Goal: Task Accomplishment & Management: Manage account settings

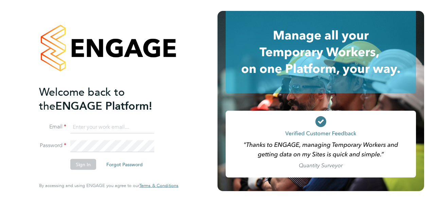
type input "anna@falcongreen.co.uk"
click at [103, 152] on li "Password" at bounding box center [105, 149] width 133 height 19
click at [82, 160] on button "Sign In" at bounding box center [83, 164] width 26 height 11
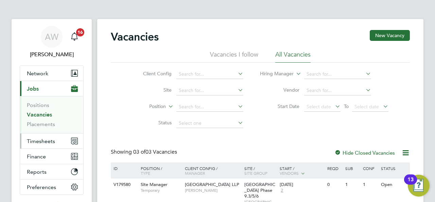
click at [51, 138] on span "Timesheets" at bounding box center [41, 141] width 28 height 6
click at [435, 64] on div "AW Anna West Notifications 16 Applications: Network Team Members Businesses Sit…" at bounding box center [217, 145] width 435 height 291
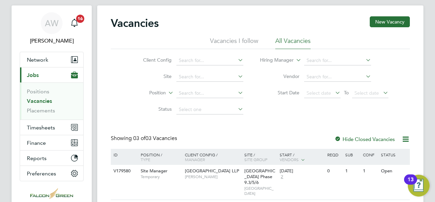
scroll to position [27, 0]
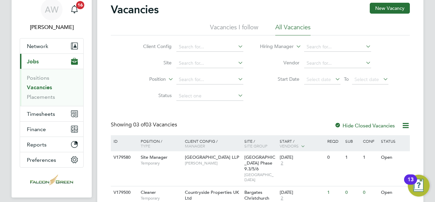
click at [237, 80] on icon at bounding box center [237, 79] width 0 height 10
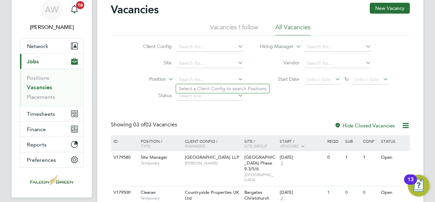
click at [237, 65] on icon at bounding box center [237, 63] width 0 height 10
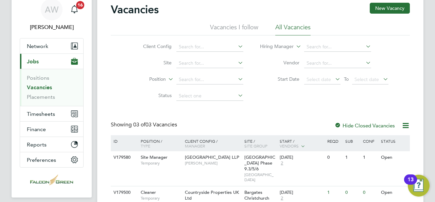
click at [213, 80] on li "[PERSON_NAME]" at bounding box center [220, 81] width 89 height 9
type input "[PERSON_NAME]"
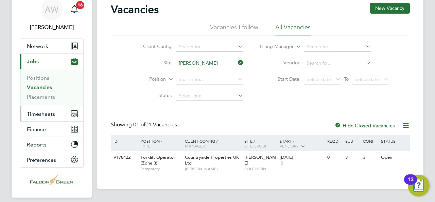
click at [60, 112] on button "Timesheets" at bounding box center [51, 113] width 63 height 15
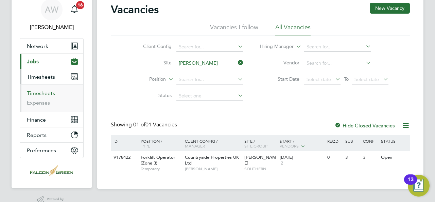
click at [42, 93] on link "Timesheets" at bounding box center [41, 93] width 28 height 6
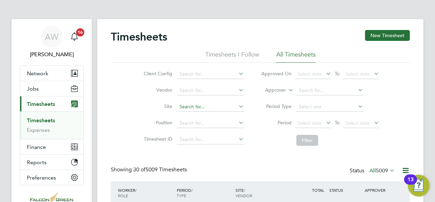
click at [194, 106] on input at bounding box center [210, 107] width 67 height 10
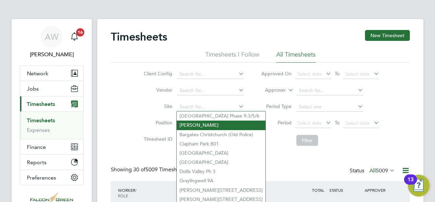
click at [198, 127] on li "[PERSON_NAME]" at bounding box center [221, 124] width 89 height 9
type input "[PERSON_NAME]"
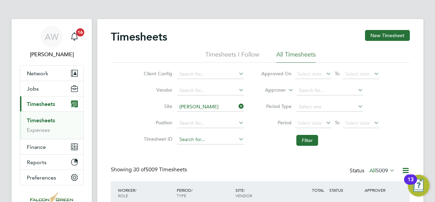
click at [243, 143] on input at bounding box center [210, 140] width 67 height 10
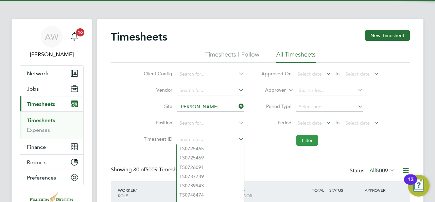
click at [306, 144] on button "Filter" at bounding box center [307, 140] width 22 height 11
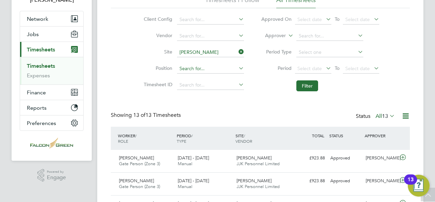
click at [205, 69] on input at bounding box center [210, 69] width 67 height 10
click at [234, 69] on input at bounding box center [210, 69] width 67 height 10
click at [237, 69] on icon at bounding box center [237, 68] width 0 height 10
type input "for"
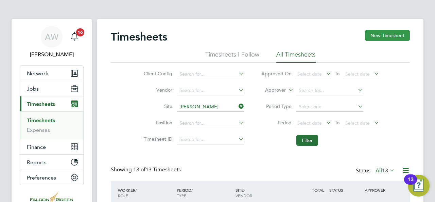
click at [393, 36] on button "New Timesheet" at bounding box center [387, 35] width 45 height 11
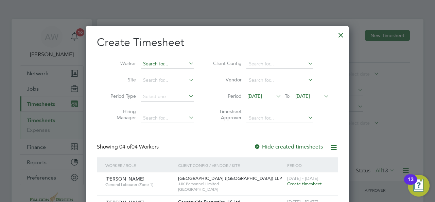
click at [156, 66] on input at bounding box center [167, 64] width 53 height 10
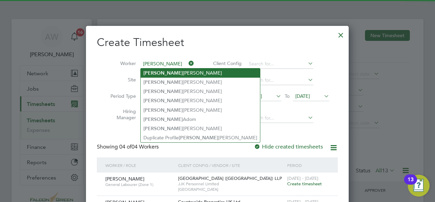
click at [167, 70] on li "Michael Mcdonagh" at bounding box center [200, 72] width 119 height 9
type input "[PERSON_NAME]"
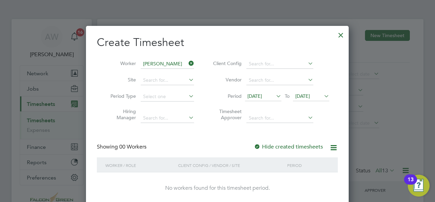
click at [275, 95] on icon at bounding box center [275, 96] width 0 height 10
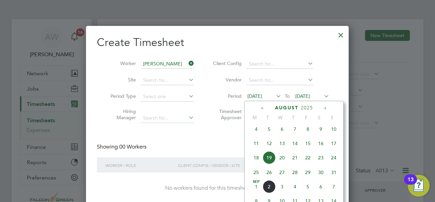
click at [335, 161] on span "24" at bounding box center [333, 157] width 13 height 13
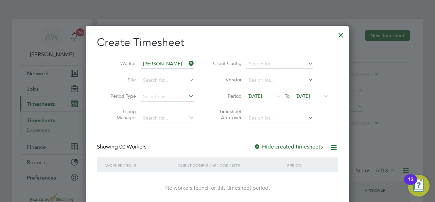
click at [310, 96] on span "[DATE]" at bounding box center [302, 96] width 15 height 6
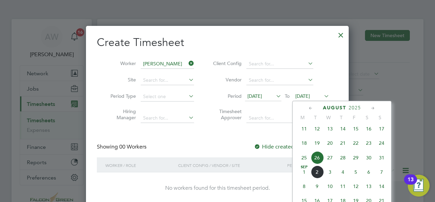
click at [384, 162] on span "31" at bounding box center [381, 157] width 13 height 13
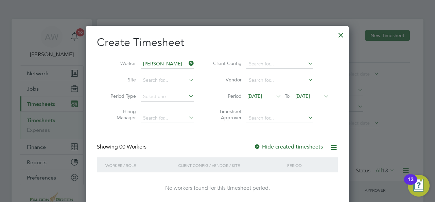
click at [281, 168] on div "Client Config / Vendor / Site" at bounding box center [230, 165] width 109 height 16
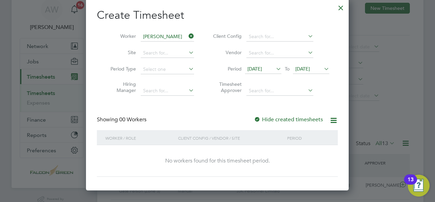
click at [340, 7] on div at bounding box center [341, 6] width 12 height 12
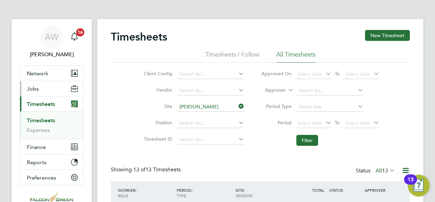
click at [39, 88] on button "Jobs" at bounding box center [51, 88] width 63 height 15
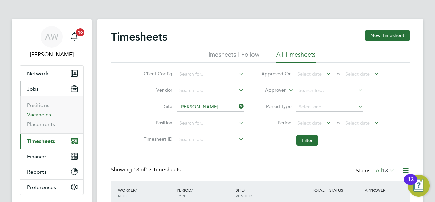
click at [49, 112] on link "Vacancies" at bounding box center [39, 114] width 24 height 6
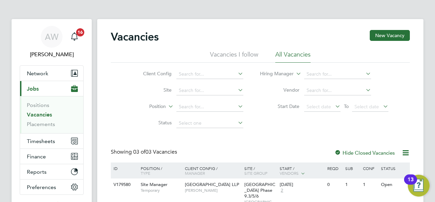
click at [237, 105] on icon at bounding box center [237, 106] width 0 height 10
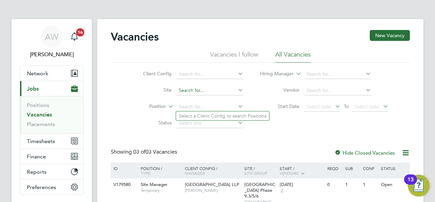
click at [217, 90] on input at bounding box center [209, 91] width 67 height 10
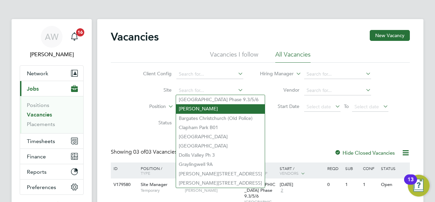
click at [201, 111] on li "[PERSON_NAME]" at bounding box center [220, 108] width 89 height 9
type input "[PERSON_NAME]"
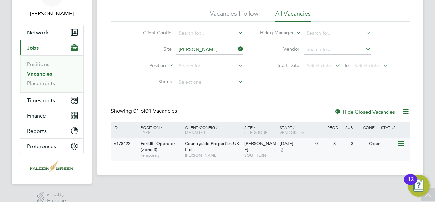
click at [167, 148] on div "Forklift Operator (Zone 3) Temporary" at bounding box center [160, 148] width 48 height 23
click at [157, 153] on span "Temporary" at bounding box center [161, 154] width 41 height 5
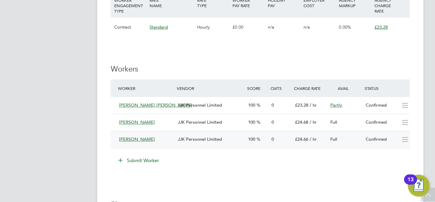
click at [147, 136] on span "Michael Mcdonagh" at bounding box center [137, 139] width 36 height 6
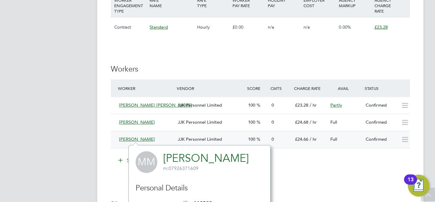
click at [401, 138] on icon at bounding box center [405, 139] width 8 height 5
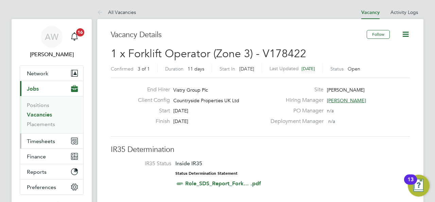
click at [48, 138] on span "Timesheets" at bounding box center [41, 141] width 28 height 6
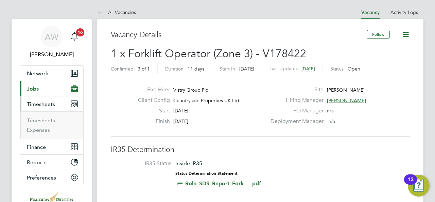
click at [44, 123] on li "Timesheets" at bounding box center [52, 122] width 51 height 10
click at [41, 118] on link "Timesheets" at bounding box center [41, 120] width 28 height 6
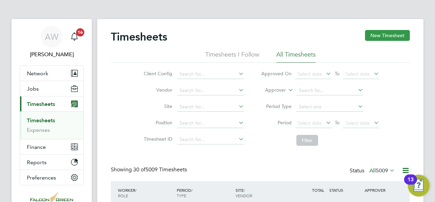
click at [379, 38] on button "New Timesheet" at bounding box center [387, 35] width 45 height 11
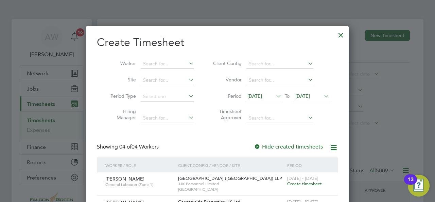
click at [187, 82] on icon at bounding box center [187, 80] width 0 height 10
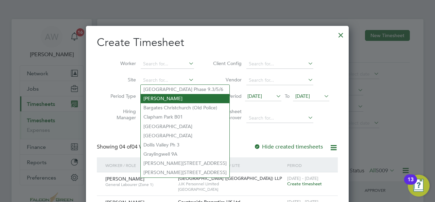
click at [172, 97] on li "[PERSON_NAME]" at bounding box center [185, 98] width 89 height 9
type input "[PERSON_NAME]"
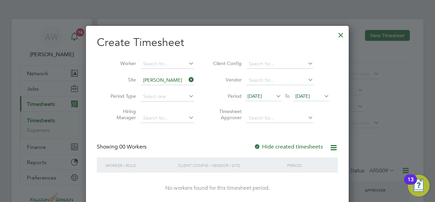
click at [262, 95] on span "[DATE]" at bounding box center [254, 96] width 15 height 6
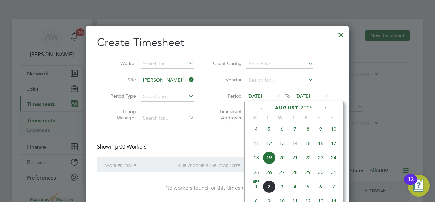
click at [199, 144] on div "Showing 00 Workers Hide created timesheets" at bounding box center [217, 150] width 241 height 14
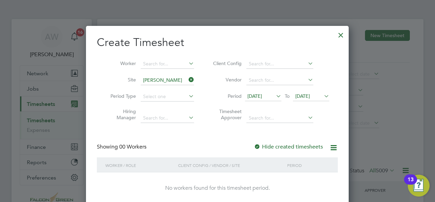
click at [187, 62] on icon at bounding box center [187, 63] width 0 height 10
click at [275, 93] on icon at bounding box center [275, 96] width 0 height 10
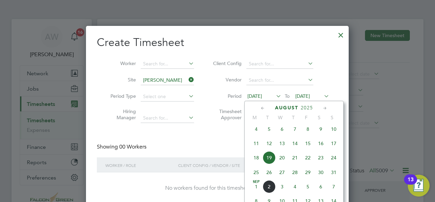
click at [331, 163] on span "24" at bounding box center [333, 157] width 13 height 13
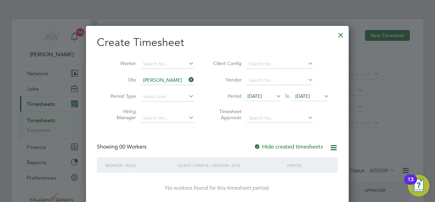
click at [310, 94] on span "[DATE]" at bounding box center [302, 96] width 15 height 6
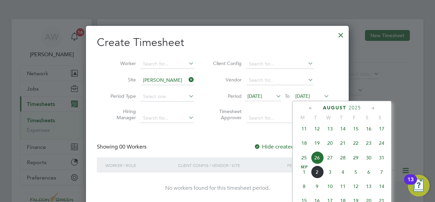
click at [381, 160] on span "31" at bounding box center [381, 157] width 13 height 13
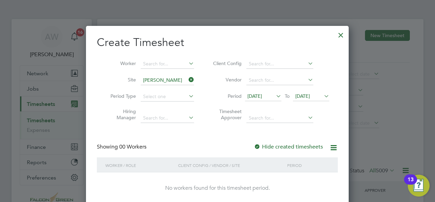
click at [302, 146] on label "Hide created timesheets" at bounding box center [288, 146] width 69 height 7
click at [256, 146] on div at bounding box center [257, 146] width 7 height 7
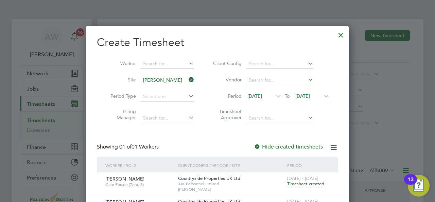
click at [342, 35] on div at bounding box center [341, 33] width 12 height 12
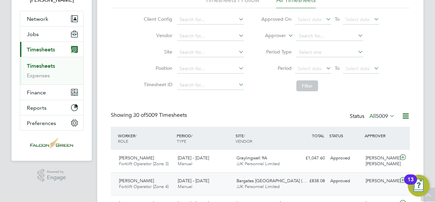
click at [229, 178] on div "25 - 31 Aug 2025 Manual" at bounding box center [204, 183] width 59 height 17
click at [266, 153] on div "Graylingwell 9A JJK Personnel Limited" at bounding box center [263, 160] width 59 height 17
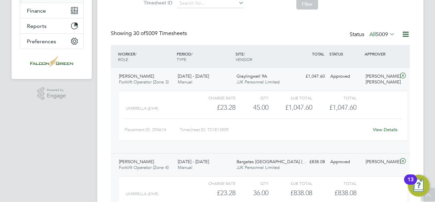
click at [271, 168] on span "JJK Personnel Limited" at bounding box center [258, 167] width 43 height 6
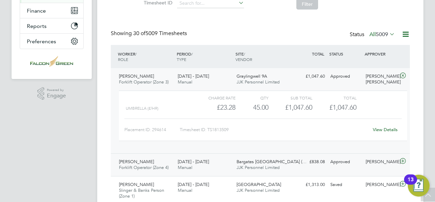
click at [271, 168] on span "JJK Personnel Limited" at bounding box center [258, 167] width 43 height 6
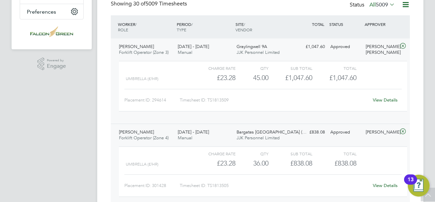
click at [385, 95] on div "View Details" at bounding box center [384, 99] width 33 height 11
click at [383, 98] on link "View Details" at bounding box center [385, 100] width 25 height 6
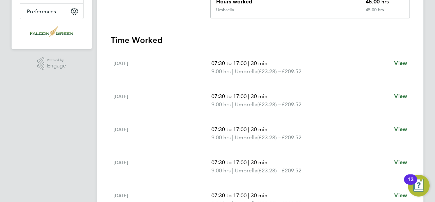
scroll to position [111, 0]
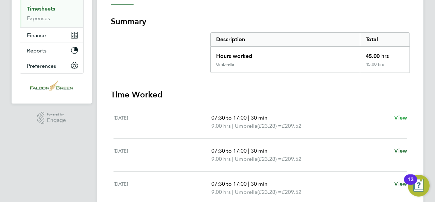
click at [398, 116] on span "View" at bounding box center [400, 117] width 13 height 6
select select "30"
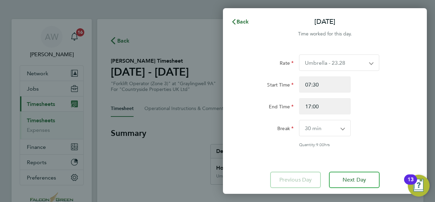
click at [335, 68] on select "Umbrella - 23.28" at bounding box center [334, 63] width 71 height 16
click at [384, 98] on div "Start Time 07:30 End Time 17:00" at bounding box center [324, 95] width 171 height 38
drag, startPoint x: 311, startPoint y: 87, endPoint x: 283, endPoint y: 79, distance: 28.6
click at [283, 79] on div "Start Time 07:30" at bounding box center [324, 84] width 171 height 16
type input "00:00"
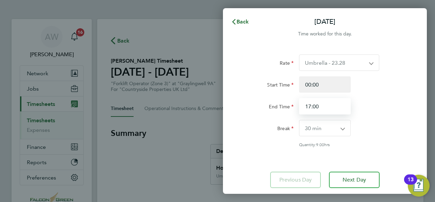
click at [320, 107] on input "17:00" at bounding box center [325, 106] width 52 height 16
click at [247, 19] on span "Back" at bounding box center [243, 21] width 13 height 6
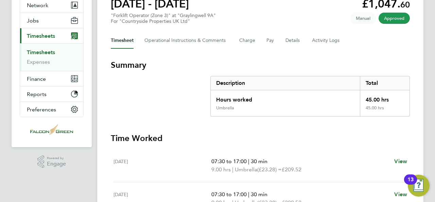
scroll to position [54, 0]
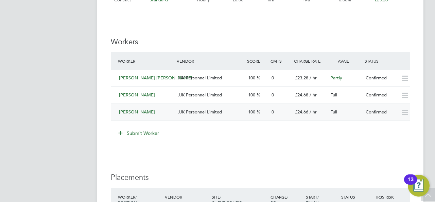
click at [403, 112] on icon at bounding box center [405, 111] width 8 height 5
click at [406, 112] on icon at bounding box center [405, 111] width 8 height 5
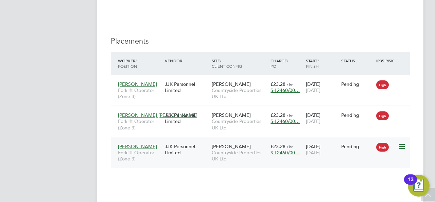
click at [404, 146] on icon at bounding box center [401, 146] width 7 height 8
click at [366, 187] on li "Start" at bounding box center [381, 188] width 48 height 10
type input "[PERSON_NAME]"
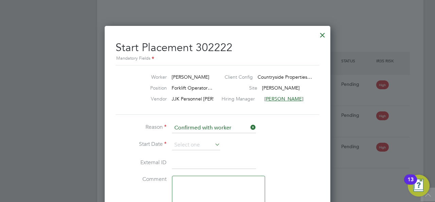
click at [213, 142] on icon at bounding box center [213, 144] width 0 height 10
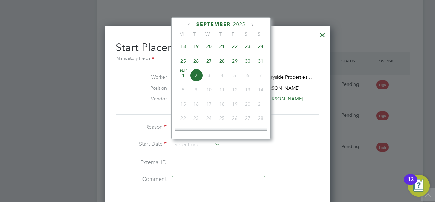
click at [210, 64] on span "27" at bounding box center [209, 60] width 13 height 13
type input "27 Aug 2025"
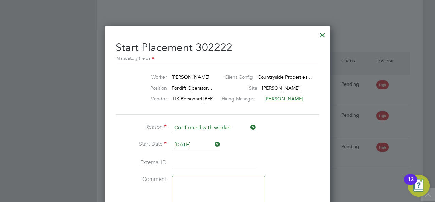
click at [292, 151] on li "Start Date 27 Aug 2025" at bounding box center [218, 148] width 204 height 17
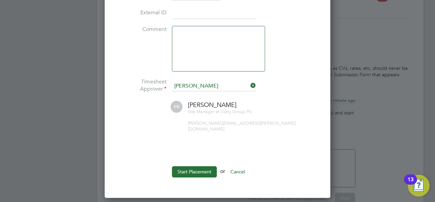
click at [208, 166] on button "Start Placement" at bounding box center [194, 171] width 45 height 11
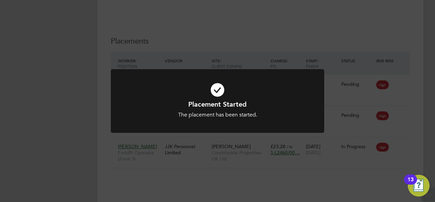
click at [323, 30] on div "Placement Started The placement has been started. Cancel Okay" at bounding box center [217, 101] width 435 height 202
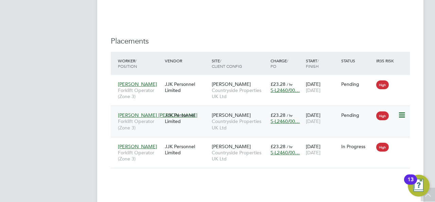
click at [401, 114] on icon at bounding box center [401, 115] width 7 height 8
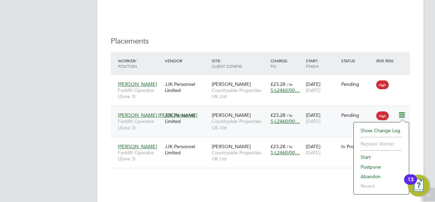
click at [369, 155] on li "Start" at bounding box center [381, 157] width 48 height 10
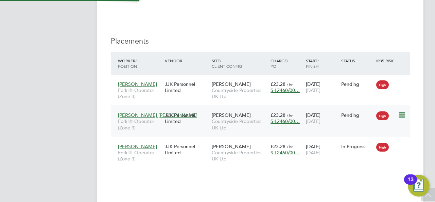
type input "[PERSON_NAME]"
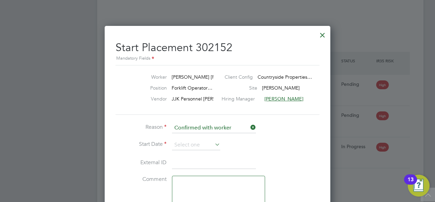
click at [213, 142] on icon at bounding box center [213, 144] width 0 height 10
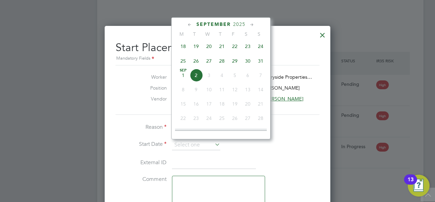
click at [196, 64] on span "26" at bounding box center [196, 60] width 13 height 13
type input "[DATE]"
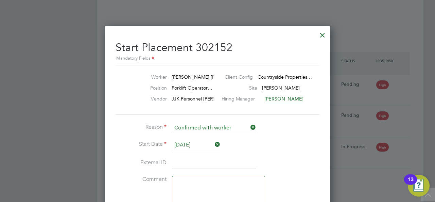
click at [298, 168] on li "External ID" at bounding box center [218, 166] width 204 height 19
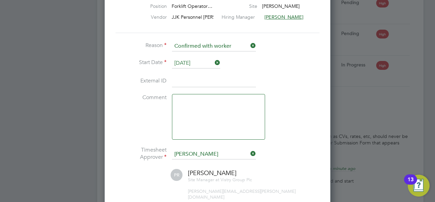
click at [257, 130] on textarea at bounding box center [218, 117] width 93 height 46
click at [237, 104] on textarea "Just worked for 1 day 26-26" at bounding box center [218, 117] width 93 height 46
click at [256, 99] on textarea "Just worked for 1 day 26th-26" at bounding box center [218, 117] width 93 height 46
drag, startPoint x: 257, startPoint y: 102, endPoint x: 122, endPoint y: 109, distance: 135.5
click at [122, 109] on li "Comment Just worked for 1 day 26th-26th" at bounding box center [218, 120] width 204 height 52
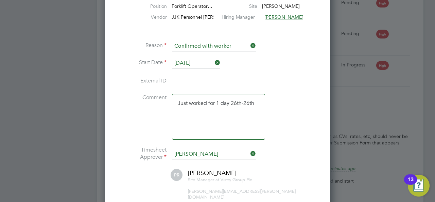
type textarea "Just worked for 1 day 26th-26th"
click at [310, 174] on div "Paul Robinson Site Manager at Vistry Group Plc paul.robinson@vistry.co.uk" at bounding box center [218, 184] width 204 height 31
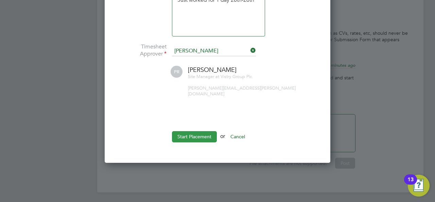
click at [198, 131] on button "Start Placement" at bounding box center [194, 136] width 45 height 11
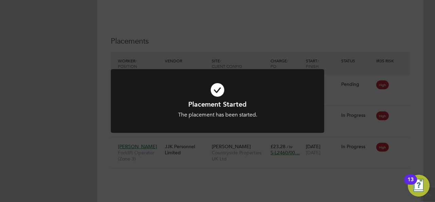
click at [351, 42] on div "Placement Started The placement has been started. Cancel Okay" at bounding box center [217, 101] width 435 height 202
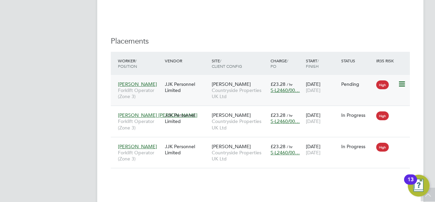
click at [405, 82] on icon at bounding box center [401, 84] width 7 height 8
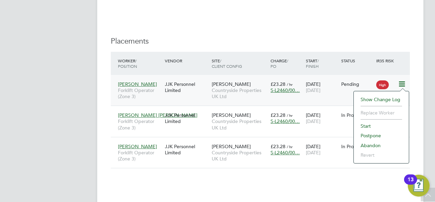
click at [369, 125] on li "Start" at bounding box center [381, 126] width 48 height 10
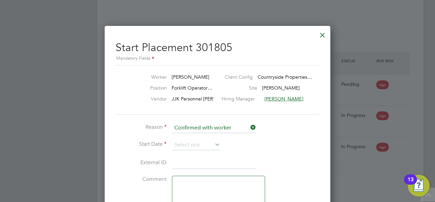
click at [213, 144] on icon at bounding box center [213, 144] width 0 height 10
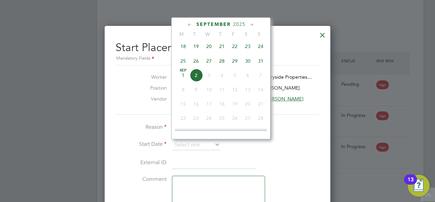
click at [183, 62] on span "25" at bounding box center [183, 60] width 13 height 13
type input "[DATE]"
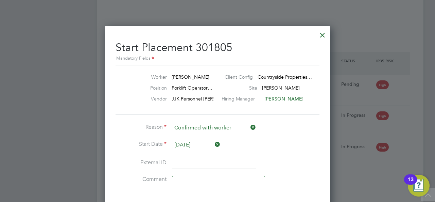
click at [194, 184] on textarea at bounding box center [218, 198] width 93 height 46
paste textarea "Just worked for 1 day 26th-26th"
click at [305, 161] on li "External ID" at bounding box center [218, 166] width 204 height 19
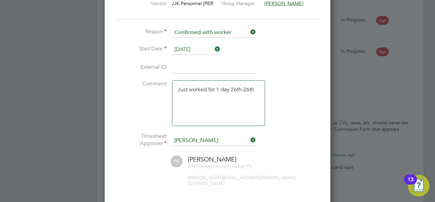
click at [237, 87] on textarea "Just worked for 1 day 26th-26th" at bounding box center [218, 103] width 93 height 46
click at [250, 89] on textarea "Just worked for 1 day 25th-26th" at bounding box center [218, 103] width 93 height 46
type textarea "Just worked for 1 day 25th-25th"
click at [288, 95] on li "Comment Just worked for 1 day 25th-25th" at bounding box center [218, 106] width 204 height 52
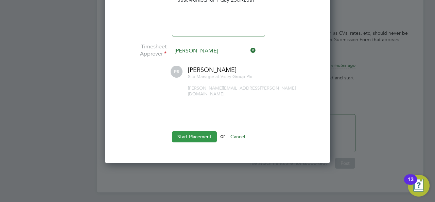
click at [193, 131] on button "Start Placement" at bounding box center [194, 136] width 45 height 11
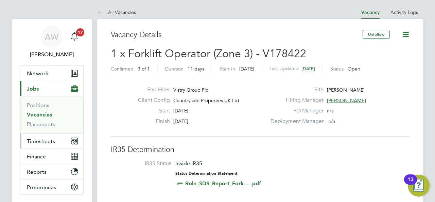
click at [61, 143] on button "Timesheets" at bounding box center [51, 140] width 63 height 15
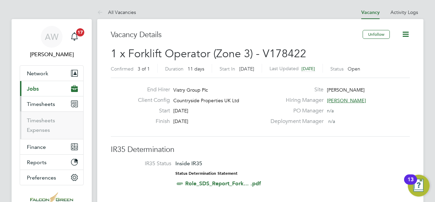
click at [44, 123] on li "Timesheets" at bounding box center [52, 122] width 51 height 10
click at [39, 121] on link "Timesheets" at bounding box center [41, 120] width 28 height 6
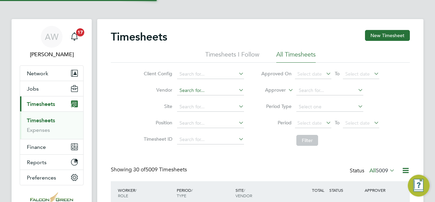
scroll to position [23, 59]
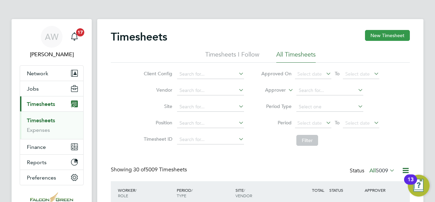
click at [374, 38] on button "New Timesheet" at bounding box center [387, 35] width 45 height 11
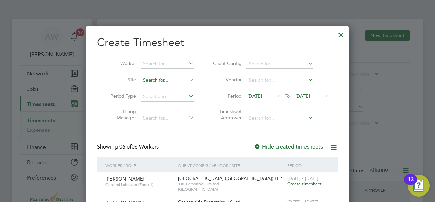
click at [181, 84] on input at bounding box center [167, 80] width 53 height 10
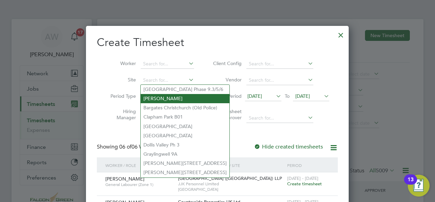
click at [165, 99] on li "[PERSON_NAME]" at bounding box center [185, 98] width 89 height 9
type input "[PERSON_NAME]"
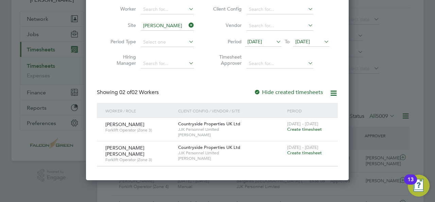
click at [275, 42] on icon at bounding box center [275, 42] width 0 height 10
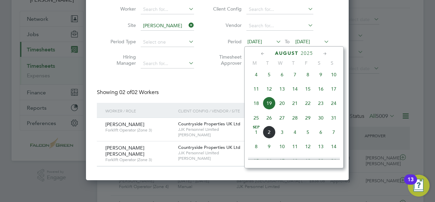
click at [335, 107] on span "24" at bounding box center [333, 103] width 13 height 13
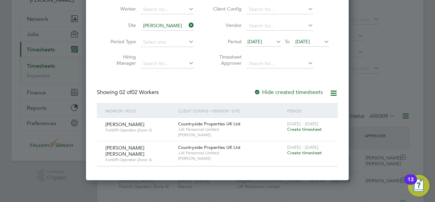
click at [316, 45] on span "[DATE]" at bounding box center [311, 41] width 36 height 9
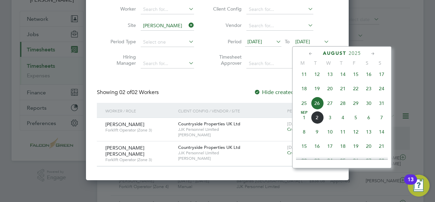
click at [380, 106] on span "31" at bounding box center [381, 103] width 13 height 13
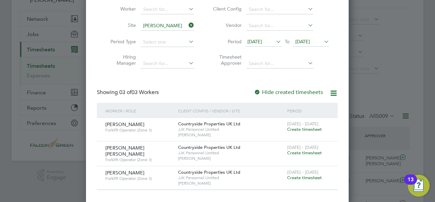
click at [304, 175] on span "Create timesheet" at bounding box center [304, 177] width 35 height 6
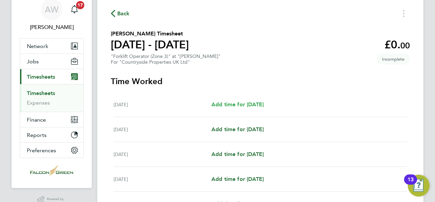
click at [264, 105] on span "Add time for Wed 27 Aug" at bounding box center [237, 104] width 52 height 6
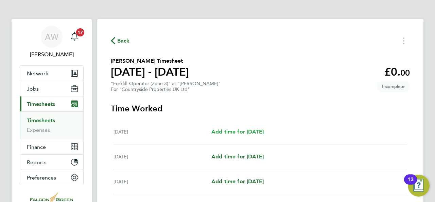
select select "30"
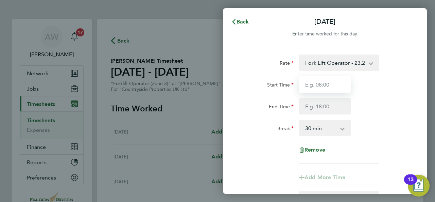
click at [330, 86] on input "Start Time" at bounding box center [325, 84] width 52 height 16
type input "0"
drag, startPoint x: 326, startPoint y: 87, endPoint x: 276, endPoint y: 83, distance: 50.1
click at [276, 83] on div "Start Time 9.00" at bounding box center [324, 84] width 171 height 16
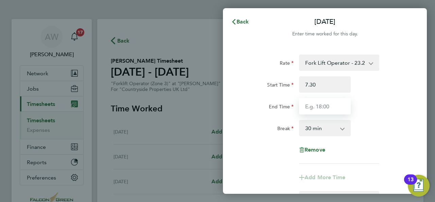
type input "07:30"
click at [325, 108] on input "End Time" at bounding box center [325, 106] width 52 height 16
type input "17:00"
click at [385, 139] on div "Rate Fork Lift Operator - 23.28 Start Time 07:30 End Time 17:00 Break 0 min 15 …" at bounding box center [325, 108] width 166 height 109
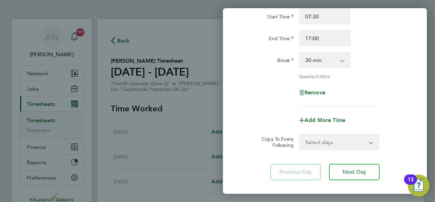
click at [334, 146] on select "Select days Day Weekday (Mon-Fri) Weekend (Sat-Sun) [DATE] [DATE] [DATE] [DATE]" at bounding box center [335, 141] width 71 height 15
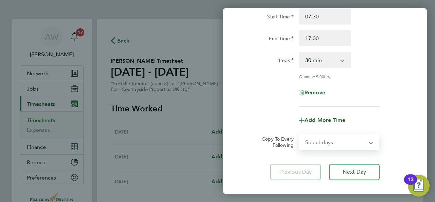
click at [399, 113] on div "Add More Time" at bounding box center [324, 120] width 171 height 16
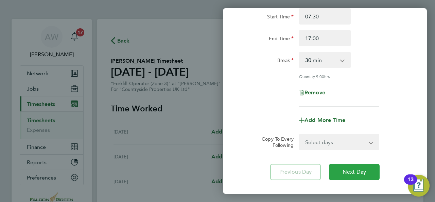
click at [350, 176] on button "Next Day" at bounding box center [354, 171] width 51 height 16
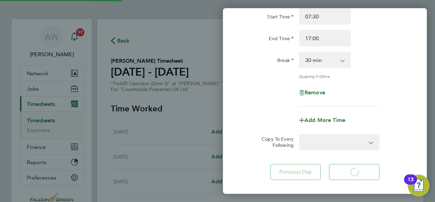
select select "30"
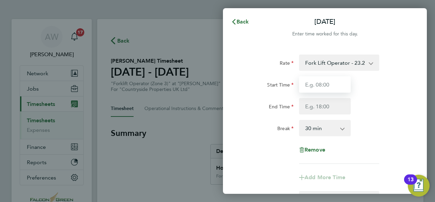
click at [332, 84] on input "Start Time" at bounding box center [325, 84] width 52 height 16
type input "07:30"
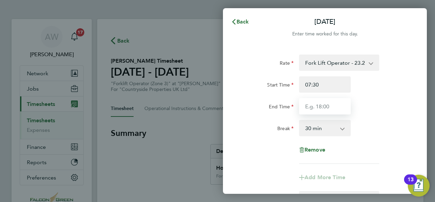
click at [326, 104] on input "End Time" at bounding box center [325, 106] width 52 height 16
click at [381, 132] on div "Break 0 min 15 min 30 min 45 min 60 min 75 min 90 min" at bounding box center [324, 128] width 171 height 16
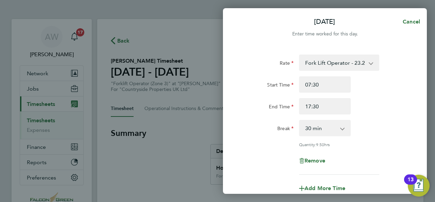
click at [338, 129] on select "0 min 15 min 30 min 45 min 60 min 75 min 90 min" at bounding box center [321, 127] width 42 height 15
click at [404, 134] on div "Break 0 min 15 min 30 min 45 min 60 min 75 min 90 min" at bounding box center [324, 128] width 171 height 16
click at [327, 128] on select "0 min 15 min 30 min 45 min 60 min 75 min 90 min" at bounding box center [321, 127] width 42 height 15
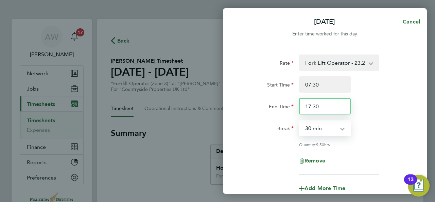
click at [323, 109] on input "17:30" at bounding box center [325, 106] width 52 height 16
type input "17:00"
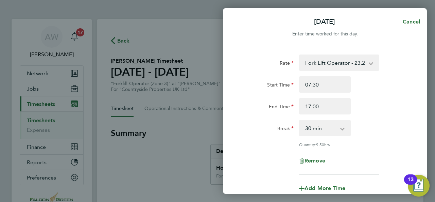
click at [378, 119] on div "Rate Fork Lift Operator - 23.28 Start Time 07:30 End Time 17:00 Break 0 min 15 …" at bounding box center [325, 114] width 166 height 120
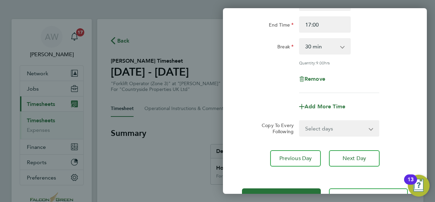
scroll to position [95, 0]
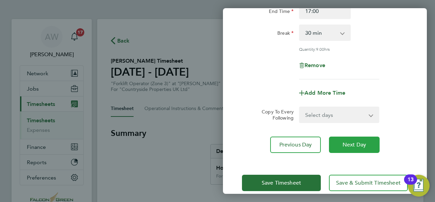
click at [359, 142] on span "Next Day" at bounding box center [354, 144] width 23 height 7
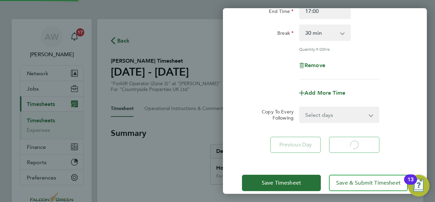
scroll to position [95, 0]
select select "30"
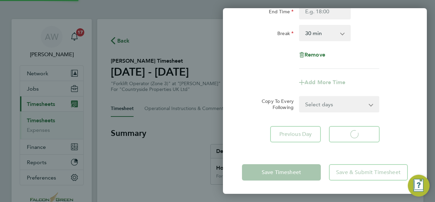
select select "30"
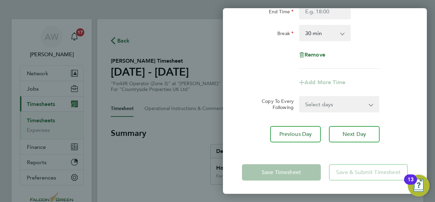
click at [326, 105] on select "Select days Day Weekend (Sat-Sun) Saturday Sunday" at bounding box center [335, 104] width 71 height 15
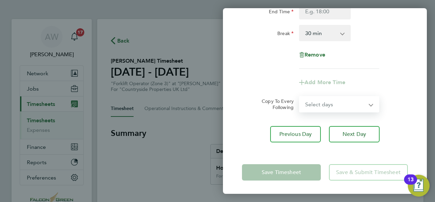
click at [393, 92] on form "Rate Fork Lift Operator - 23.28 Start Time End Time Break 0 min 15 min 30 min 4…" at bounding box center [325, 36] width 166 height 153
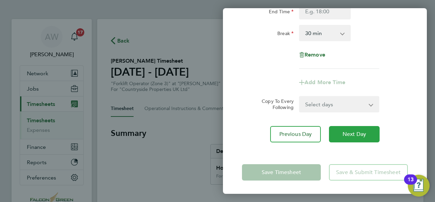
click at [356, 129] on button "Next Day" at bounding box center [354, 134] width 51 height 16
select select "30"
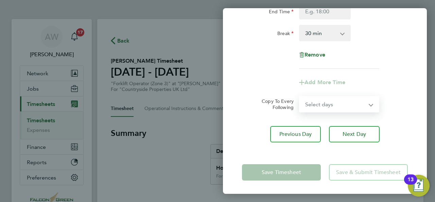
click at [325, 109] on select "Select days Sunday" at bounding box center [335, 104] width 71 height 15
click at [384, 93] on form "Rate Fork Lift Operator - 23.28 Start Time End Time Break 0 min 15 min 30 min 4…" at bounding box center [325, 36] width 166 height 153
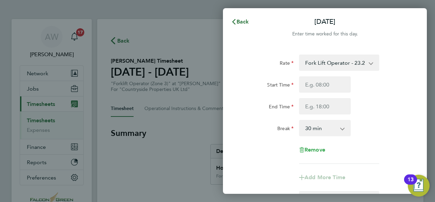
click at [315, 146] on span "Remove" at bounding box center [314, 149] width 21 height 6
select select "null"
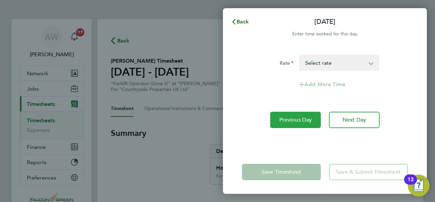
click at [304, 122] on span "Previous Day" at bounding box center [295, 119] width 33 height 7
select select "30"
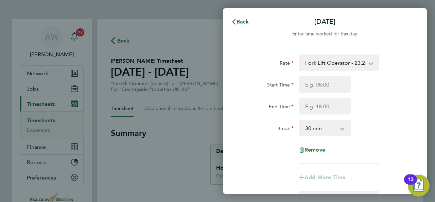
click at [383, 115] on div "Rate Fork Lift Operator - 23.28 Start Time End Time Break 0 min 15 min 30 min 4…" at bounding box center [325, 108] width 166 height 109
click at [241, 21] on span "Back" at bounding box center [243, 21] width 13 height 6
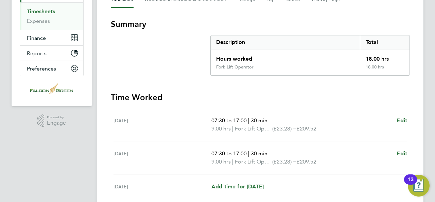
scroll to position [122, 0]
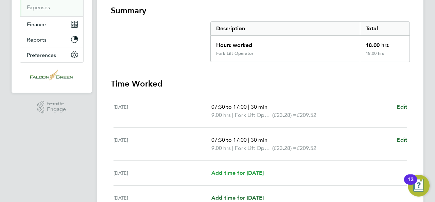
click at [240, 173] on span "Add time for [DATE]" at bounding box center [237, 172] width 52 height 6
select select "30"
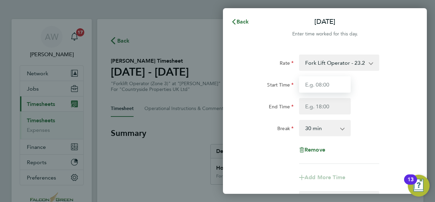
click at [321, 83] on input "Start Time" at bounding box center [325, 84] width 52 height 16
type input "07:30"
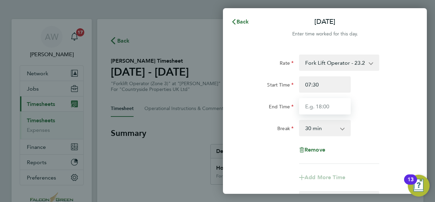
click at [324, 105] on input "End Time" at bounding box center [325, 106] width 52 height 16
type input "17:00"
click at [371, 143] on div "Rate Fork Lift Operator - 23.28 Start Time 07:30 End Time 17:00 Break 0 min 15 …" at bounding box center [325, 108] width 166 height 109
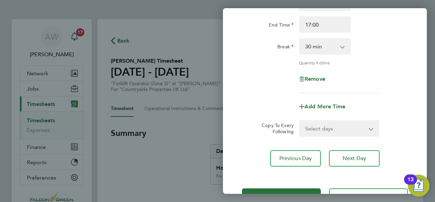
scroll to position [105, 0]
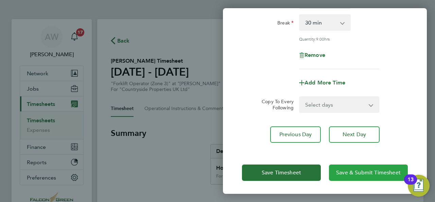
click at [353, 173] on span "Save & Submit Timesheet" at bounding box center [368, 172] width 65 height 7
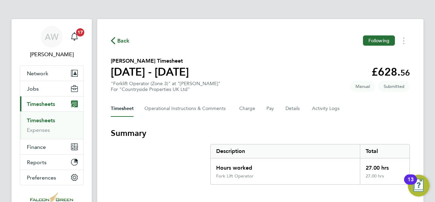
click at [126, 43] on span "Back" at bounding box center [123, 41] width 13 height 8
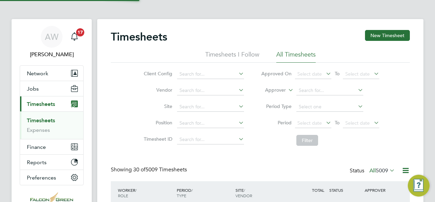
scroll to position [23, 59]
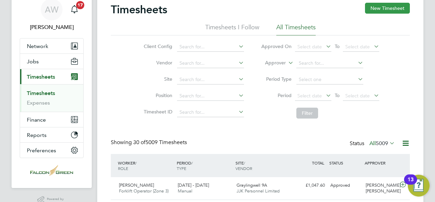
click at [385, 4] on button "New Timesheet" at bounding box center [387, 8] width 45 height 11
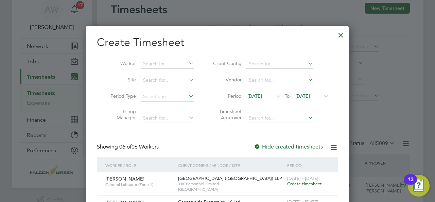
click at [176, 85] on li "Site" at bounding box center [150, 80] width 106 height 16
click at [194, 81] on li "Site" at bounding box center [150, 80] width 106 height 16
click at [187, 80] on icon at bounding box center [187, 80] width 0 height 10
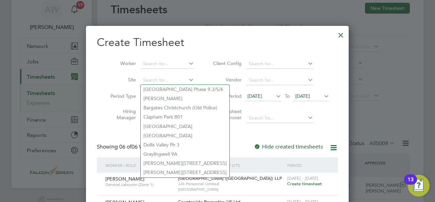
click at [342, 35] on div at bounding box center [341, 33] width 12 height 12
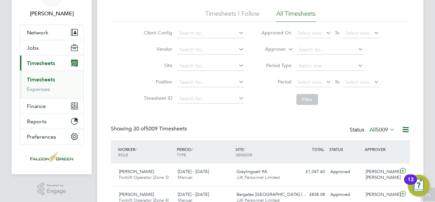
click at [50, 78] on link "Timesheets" at bounding box center [41, 79] width 28 height 6
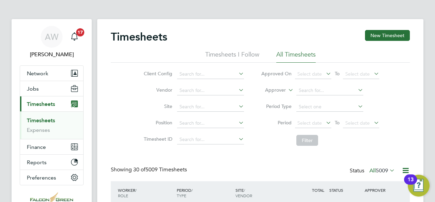
click at [237, 104] on icon at bounding box center [237, 106] width 0 height 10
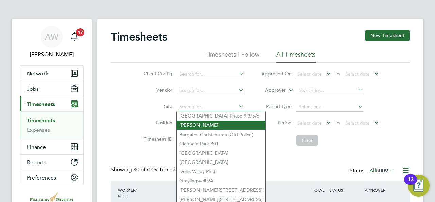
click at [211, 124] on li "Allington Lane" at bounding box center [221, 124] width 89 height 9
type input "Allington Lane"
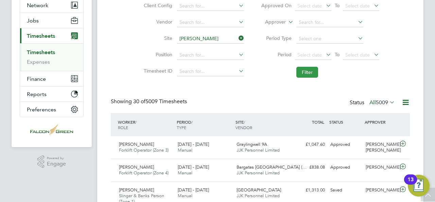
click at [313, 67] on button "Filter" at bounding box center [307, 72] width 22 height 11
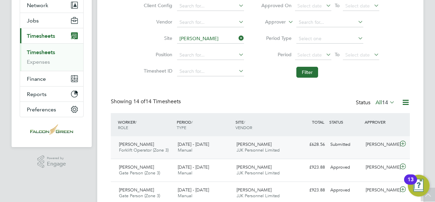
click at [386, 149] on div "Paul Robinson" at bounding box center [380, 144] width 35 height 11
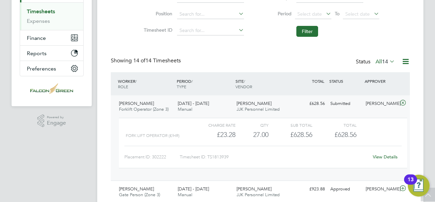
click at [381, 155] on link "View Details" at bounding box center [385, 157] width 25 height 6
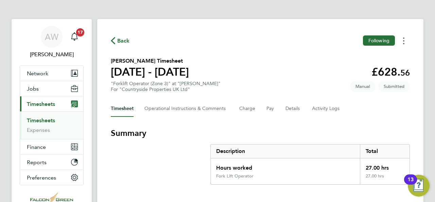
click at [403, 43] on icon "Timesheets Menu" at bounding box center [403, 40] width 1 height 7
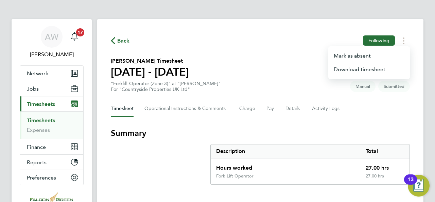
click at [272, 86] on section "[PERSON_NAME] Timesheet [DATE] - [DATE] £628. 56 "Forklift Operator (Zone 3)" a…" at bounding box center [260, 74] width 299 height 35
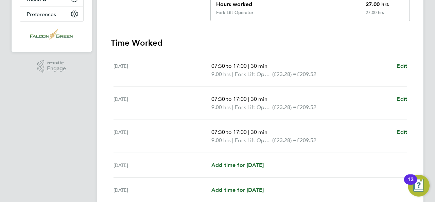
scroll to position [190, 0]
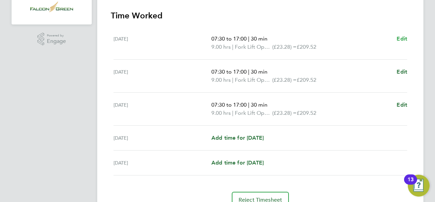
click at [398, 37] on span "Edit" at bounding box center [402, 38] width 11 height 6
select select "30"
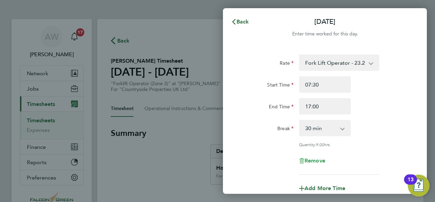
click at [311, 162] on span "Remove" at bounding box center [314, 160] width 21 height 6
select select "null"
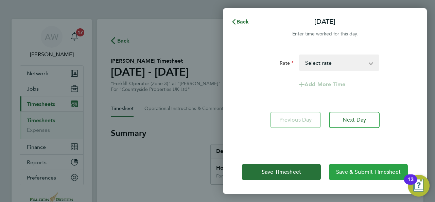
click at [351, 173] on span "Save & Submit Timesheet" at bounding box center [368, 171] width 65 height 7
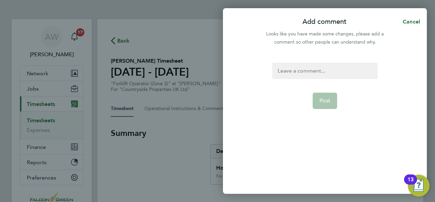
click at [331, 70] on div at bounding box center [324, 71] width 105 height 16
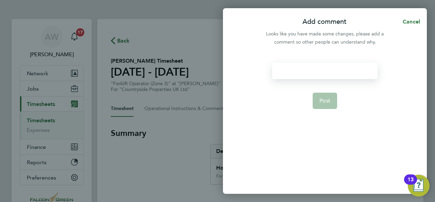
click at [331, 70] on div at bounding box center [324, 71] width 105 height 16
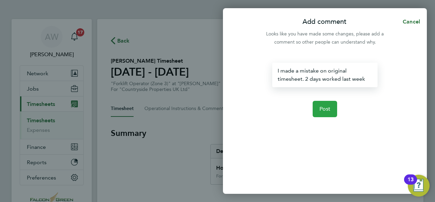
click at [324, 110] on span "Post" at bounding box center [324, 108] width 11 height 7
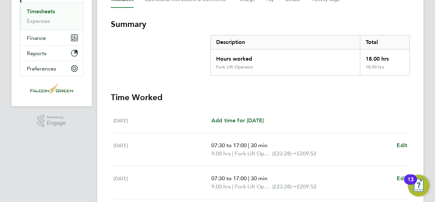
scroll to position [54, 0]
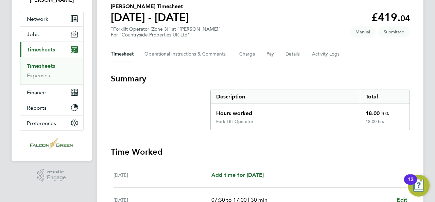
click at [45, 64] on link "Timesheets" at bounding box center [41, 66] width 28 height 6
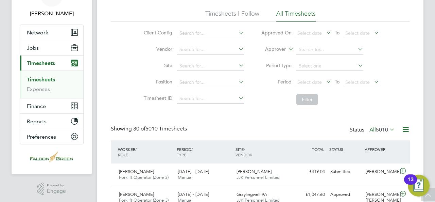
click at [237, 69] on icon at bounding box center [237, 65] width 0 height 10
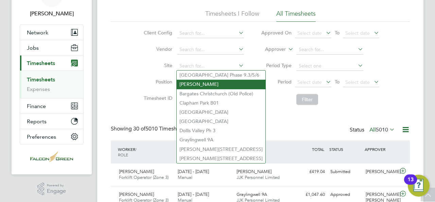
click at [195, 85] on li "[PERSON_NAME]" at bounding box center [221, 84] width 89 height 9
type input "[PERSON_NAME]"
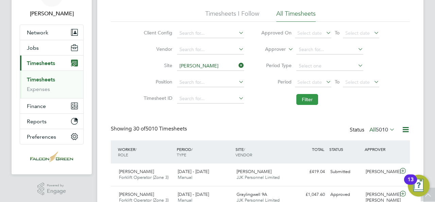
click at [312, 101] on button "Filter" at bounding box center [307, 99] width 22 height 11
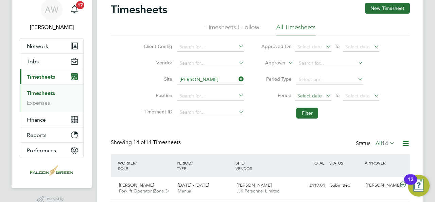
click at [319, 95] on span "Select date" at bounding box center [309, 95] width 24 height 6
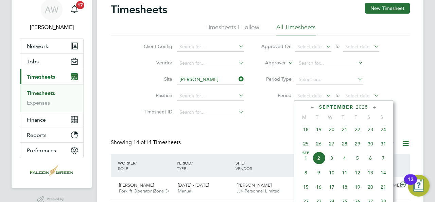
click at [307, 145] on span "25" at bounding box center [305, 143] width 13 height 13
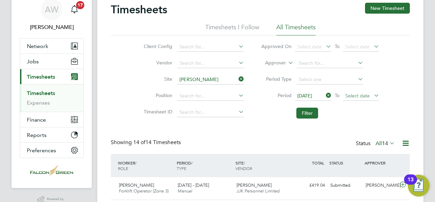
click at [350, 95] on span "Select date" at bounding box center [357, 95] width 24 height 6
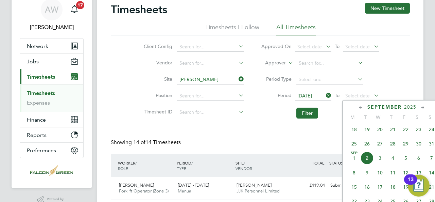
click at [432, 144] on span "31" at bounding box center [431, 143] width 13 height 13
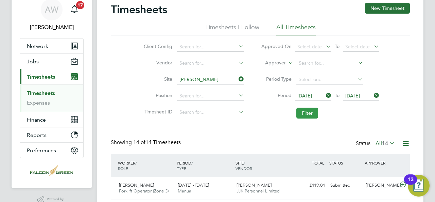
click at [305, 112] on button "Filter" at bounding box center [307, 112] width 22 height 11
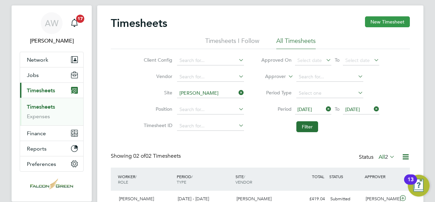
click at [399, 23] on button "New Timesheet" at bounding box center [387, 21] width 45 height 11
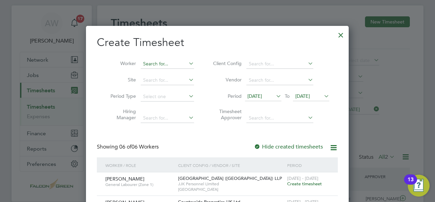
click at [187, 65] on input at bounding box center [167, 64] width 53 height 10
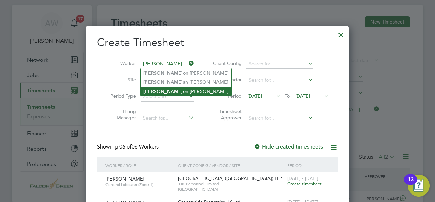
click at [166, 88] on li "Kier on Scott" at bounding box center [186, 91] width 91 height 9
type input "[PERSON_NAME]"
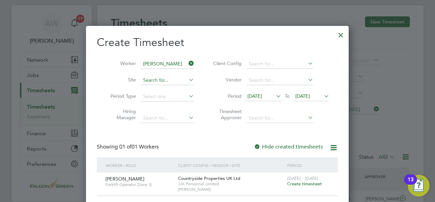
click at [161, 78] on input at bounding box center [167, 80] width 53 height 10
click at [161, 99] on li "[PERSON_NAME]" at bounding box center [185, 98] width 89 height 9
type input "[PERSON_NAME]"
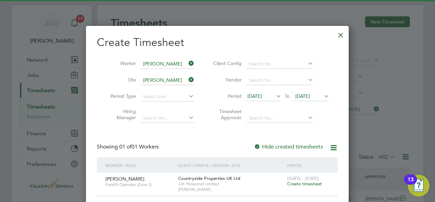
click at [99, 101] on li "Period Type" at bounding box center [150, 96] width 106 height 16
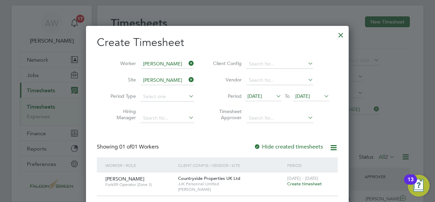
click at [311, 182] on span "Create timesheet" at bounding box center [304, 183] width 35 height 6
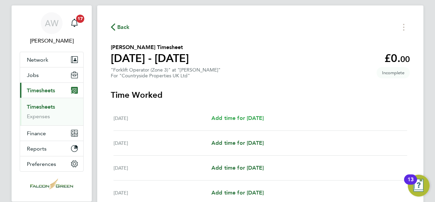
click at [251, 117] on span "Add time for Mon 25 Aug" at bounding box center [237, 118] width 52 height 6
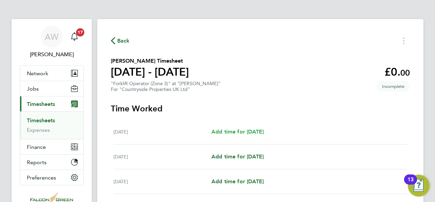
select select "30"
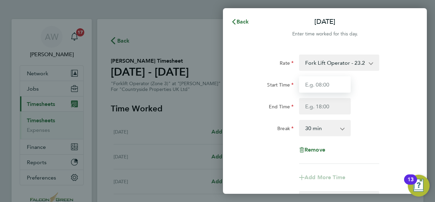
click at [325, 85] on input "Start Time" at bounding box center [325, 84] width 52 height 16
type input "07:30"
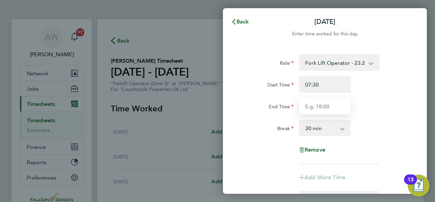
click at [326, 104] on input "End Time" at bounding box center [325, 106] width 52 height 16
type input "17:00"
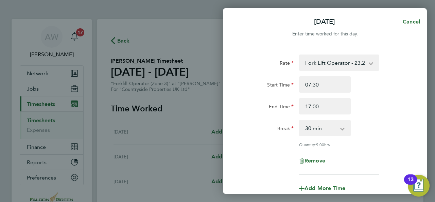
click at [383, 142] on div "Rate Fork Lift Operator - 23.28 Start Time 07:30 End Time 17:00 Break 0 min 15 …" at bounding box center [325, 114] width 166 height 120
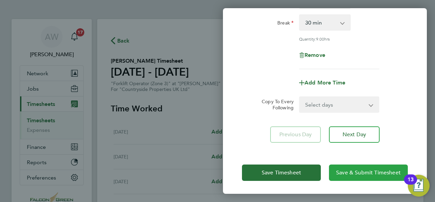
click at [355, 170] on span "Save & Submit Timesheet" at bounding box center [368, 172] width 65 height 7
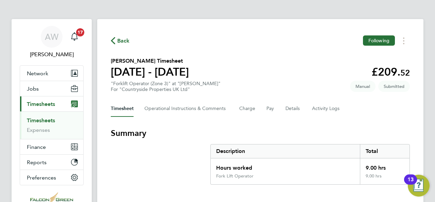
click at [121, 40] on span "Back" at bounding box center [123, 41] width 13 height 8
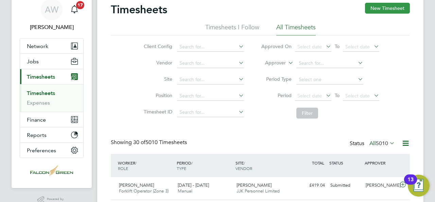
click at [387, 9] on button "New Timesheet" at bounding box center [387, 8] width 45 height 11
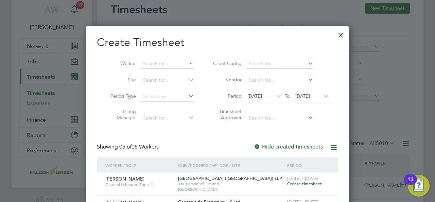
click at [275, 94] on icon at bounding box center [275, 96] width 0 height 10
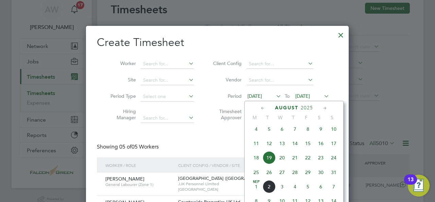
click at [254, 174] on span "25" at bounding box center [256, 172] width 13 height 13
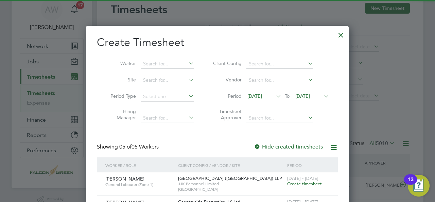
click at [310, 96] on span "[DATE]" at bounding box center [302, 96] width 15 height 6
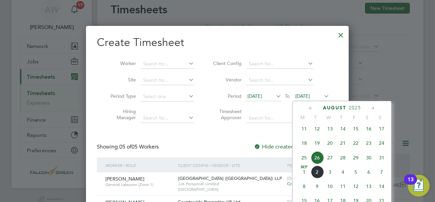
click at [384, 160] on span "31" at bounding box center [381, 157] width 13 height 13
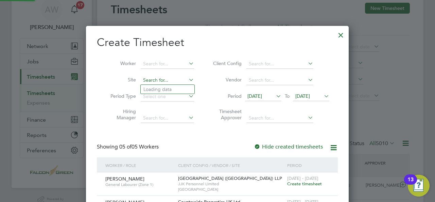
click at [151, 80] on input at bounding box center [167, 80] width 53 height 10
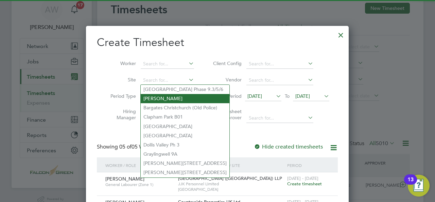
click at [161, 99] on li "[PERSON_NAME]" at bounding box center [185, 98] width 89 height 9
type input "[PERSON_NAME]"
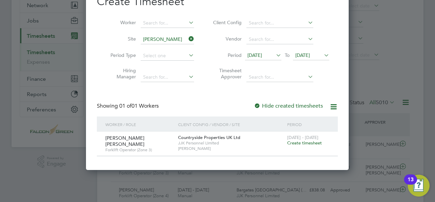
click at [300, 141] on span "Create timesheet" at bounding box center [304, 143] width 35 height 6
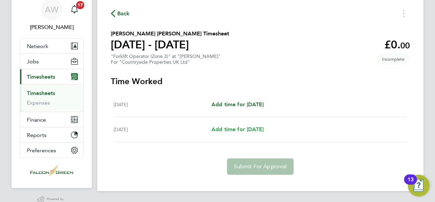
click at [234, 129] on span "Add time for Wed 27 Aug" at bounding box center [237, 129] width 52 height 6
select select "30"
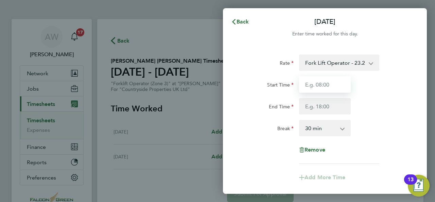
click at [333, 80] on input "Start Time" at bounding box center [325, 84] width 52 height 16
type input "09:00"
click at [252, 99] on div "End Time" at bounding box center [268, 105] width 52 height 14
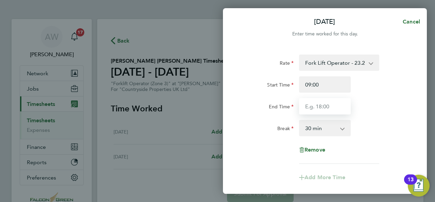
click at [320, 110] on input "End Time" at bounding box center [325, 106] width 52 height 16
type input "17:00"
click at [377, 114] on div "Rate Fork Lift Operator - 23.28 Start Time 09:00 End Time 17:00 Break 0 min 15 …" at bounding box center [325, 108] width 166 height 109
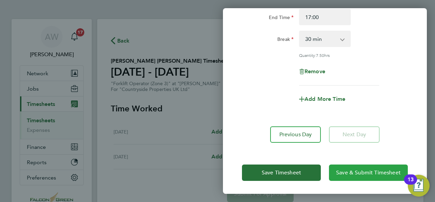
click at [347, 171] on span "Save & Submit Timesheet" at bounding box center [368, 172] width 65 height 7
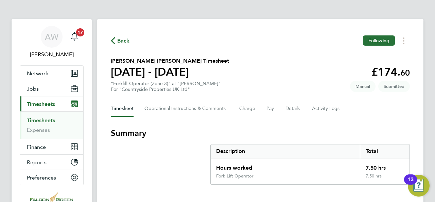
click at [41, 101] on span "Timesheets" at bounding box center [41, 104] width 28 height 6
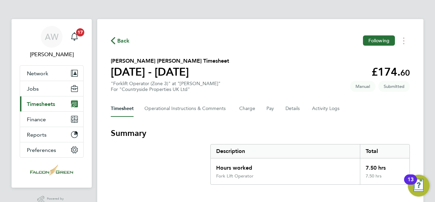
click at [54, 101] on span "Timesheets" at bounding box center [41, 104] width 28 height 6
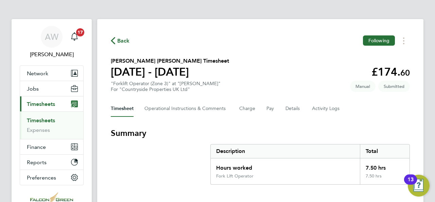
click at [43, 118] on link "Timesheets" at bounding box center [41, 120] width 28 height 6
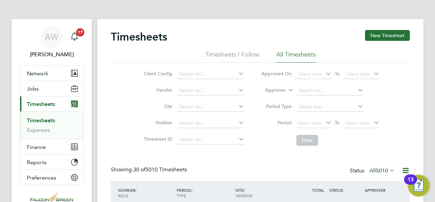
click at [237, 107] on icon at bounding box center [237, 106] width 0 height 10
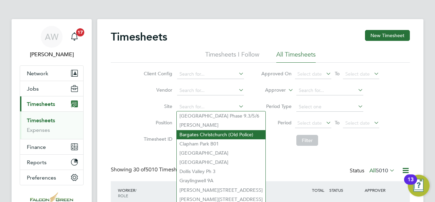
click at [204, 135] on li "Bargates Christchurch (Old Police)" at bounding box center [221, 134] width 89 height 9
type input "Bargates Christchurch (Old Police)"
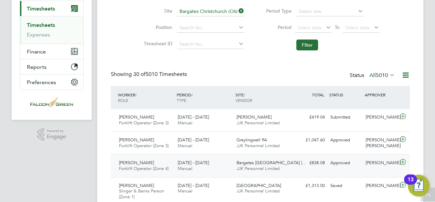
click at [309, 161] on div "£838.08 Approved" at bounding box center [309, 162] width 35 height 11
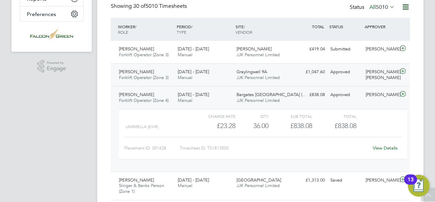
click at [251, 71] on span "Graylingwell 9A" at bounding box center [252, 72] width 31 height 6
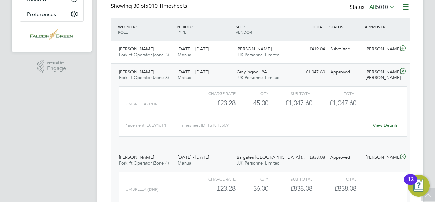
click at [382, 126] on link "View Details" at bounding box center [385, 125] width 25 height 6
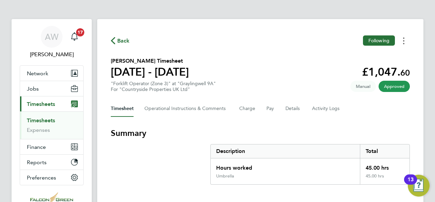
click at [404, 42] on button "Timesheets Menu" at bounding box center [404, 40] width 12 height 11
click at [367, 107] on div "Timesheet Operational Instructions & Comments Charge Pay Details Activity Logs" at bounding box center [260, 108] width 299 height 16
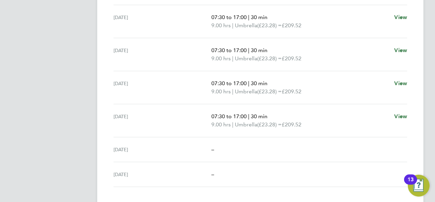
scroll to position [288, 0]
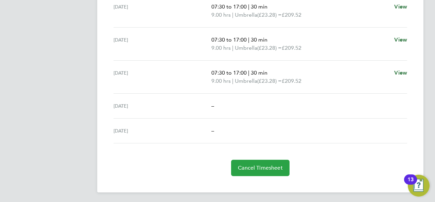
click at [258, 167] on span "Cancel Timesheet" at bounding box center [260, 167] width 45 height 7
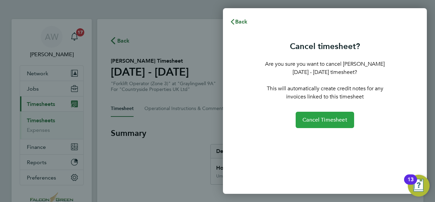
click at [323, 122] on span "Cancel Timesheet" at bounding box center [324, 119] width 45 height 7
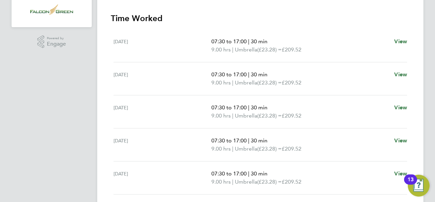
scroll to position [147, 0]
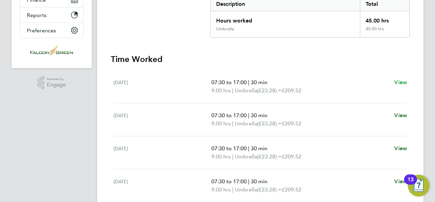
click at [402, 82] on span "View" at bounding box center [400, 82] width 13 height 6
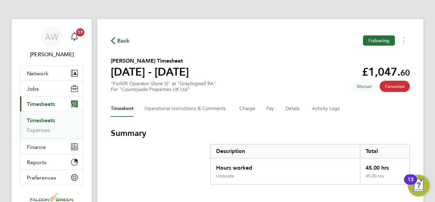
select select "30"
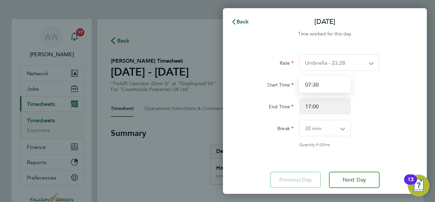
drag, startPoint x: 334, startPoint y: 84, endPoint x: 290, endPoint y: 86, distance: 44.6
click at [290, 86] on div "Start Time 07:30" at bounding box center [324, 84] width 171 height 16
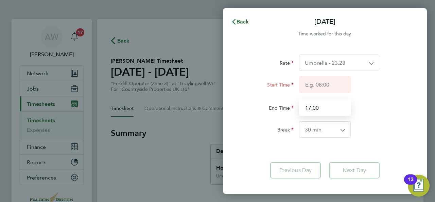
drag, startPoint x: 326, startPoint y: 107, endPoint x: 302, endPoint y: 104, distance: 24.0
click at [302, 104] on input "17:00" at bounding box center [325, 107] width 52 height 16
click at [169, 132] on div "Back [DATE] Time worked for this day. Rate Umbrella - 23.28 Start Time End Time…" at bounding box center [217, 101] width 435 height 202
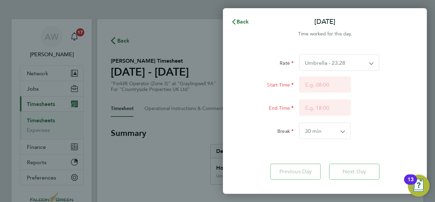
click at [327, 129] on select "0 min 15 min 30 min 45 min 60 min 75 min 90 min" at bounding box center [320, 131] width 43 height 16
select select "0"
click at [299, 123] on select "0 min 15 min 30 min 45 min 60 min 75 min 90 min" at bounding box center [320, 131] width 43 height 16
drag, startPoint x: 361, startPoint y: 137, endPoint x: 357, endPoint y: 104, distance: 33.1
click at [360, 123] on div "Break 0 min 15 min 30 min 45 min 60 min 75 min 90 min" at bounding box center [324, 130] width 171 height 16
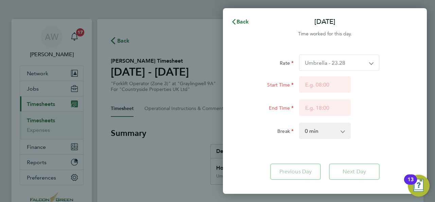
click at [339, 71] on div "Rate Umbrella - 23.28 Start Time End Time Break 0 min 15 min 30 min 45 min 60 m…" at bounding box center [325, 96] width 166 height 84
click at [334, 67] on select "Umbrella - 23.28" at bounding box center [334, 63] width 71 height 16
click at [257, 98] on div "Start Time End Time" at bounding box center [324, 96] width 171 height 41
click at [243, 22] on span "Back" at bounding box center [243, 21] width 13 height 6
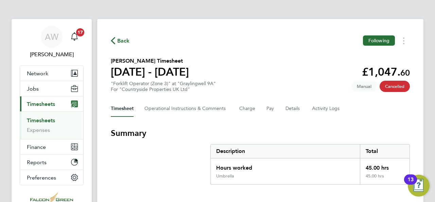
click at [44, 104] on span "Timesheets" at bounding box center [41, 104] width 28 height 6
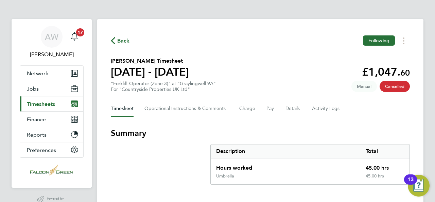
click at [52, 104] on span "Timesheets" at bounding box center [41, 104] width 28 height 6
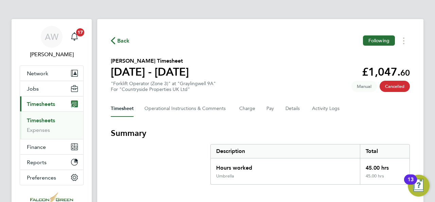
click at [43, 117] on link "Timesheets" at bounding box center [41, 120] width 28 height 6
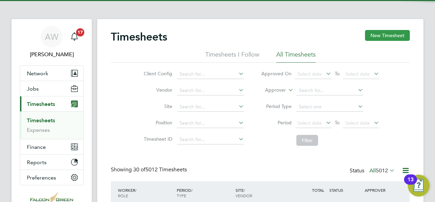
click at [386, 34] on button "New Timesheet" at bounding box center [387, 35] width 45 height 11
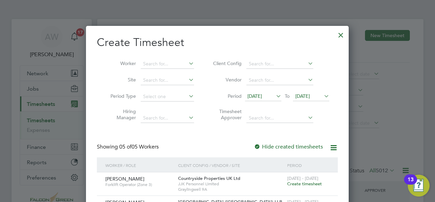
click at [282, 94] on div "19 Aug 2025 To 26 Aug 2025" at bounding box center [287, 97] width 84 height 10
click at [275, 94] on icon at bounding box center [275, 96] width 0 height 10
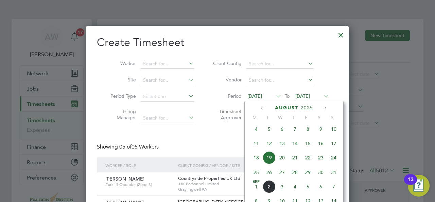
click at [199, 137] on div "Create Timesheet Worker Site Period Type Hiring Manager Client Config Vendor Pe…" at bounding box center [217, 173] width 241 height 277
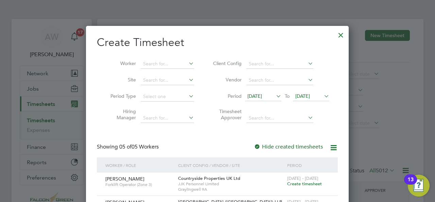
click at [302, 185] on span "Create timesheet" at bounding box center [304, 183] width 35 height 6
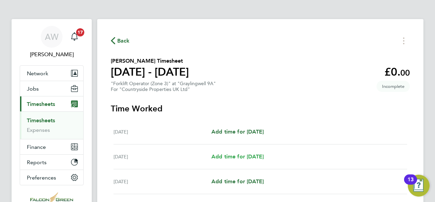
click at [229, 155] on span "Add time for Tue 26 Aug" at bounding box center [237, 156] width 52 height 6
select select "30"
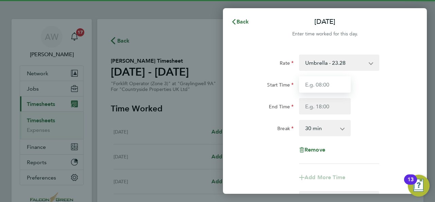
click at [333, 80] on input "Start Time" at bounding box center [325, 84] width 52 height 16
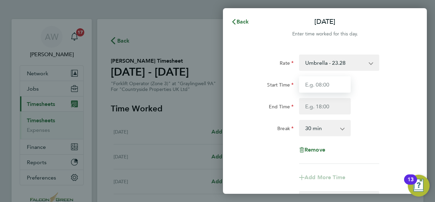
type input "07:30"
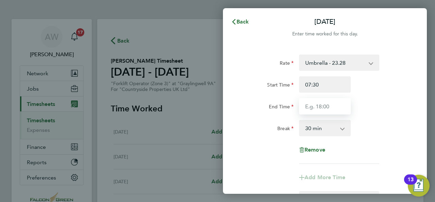
click at [324, 105] on input "End Time" at bounding box center [325, 106] width 52 height 16
type input "17:00"
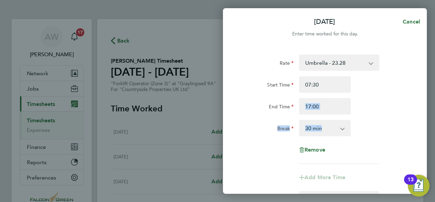
click at [393, 114] on div "Rate Umbrella - 23.28 Start Time 07:30 End Time 17:00 Break 0 min 15 min 30 min…" at bounding box center [325, 108] width 166 height 109
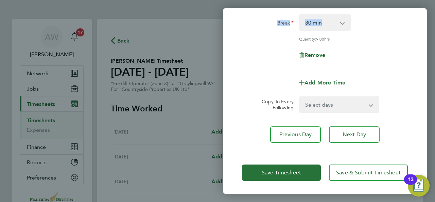
click at [336, 102] on select "Select days Day Weekday (Mon-Fri) Weekend (Sat-Sun) Wednesday Thursday Friday S…" at bounding box center [335, 104] width 71 height 15
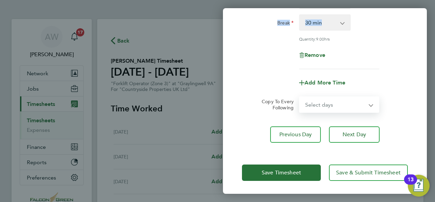
select select "WED"
click at [300, 97] on select "Select days Day Weekday (Mon-Fri) Weekend (Sat-Sun) Wednesday Thursday Friday S…" at bounding box center [335, 104] width 71 height 15
select select "2025-08-31"
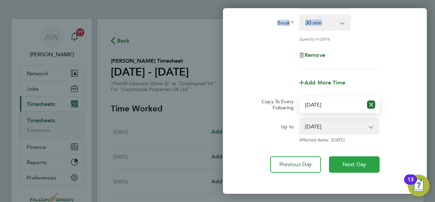
click at [353, 164] on span "Next Day" at bounding box center [354, 164] width 23 height 7
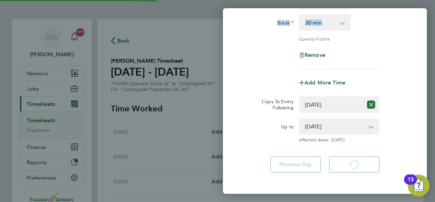
select select "30"
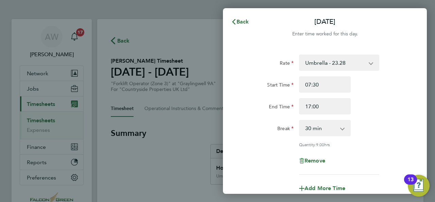
click at [360, 153] on div "Remove" at bounding box center [324, 160] width 171 height 16
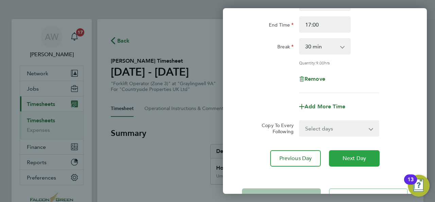
click at [348, 156] on span "Next Day" at bounding box center [354, 158] width 23 height 7
select select "30"
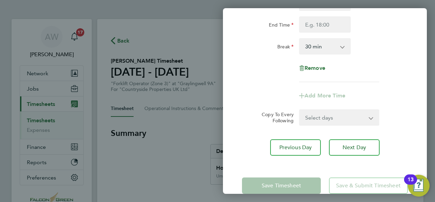
click at [399, 83] on app-timesheet-line-form-group "Rate Umbrella - 23.28 Start Time End Time Break 0 min 15 min 30 min 45 min 60 m…" at bounding box center [325, 38] width 166 height 131
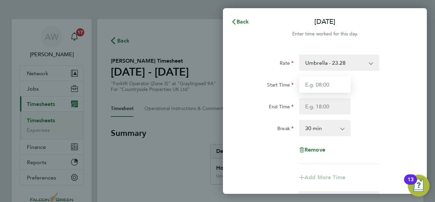
click at [336, 85] on input "Start Time" at bounding box center [325, 84] width 52 height 16
type input "07:30"
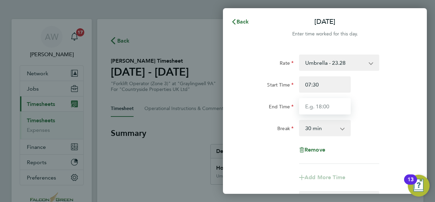
click at [320, 108] on input "End Time" at bounding box center [325, 106] width 52 height 16
type input "17:00"
click at [381, 132] on div "Break 0 min 15 min 30 min 45 min 60 min 75 min 90 min" at bounding box center [324, 128] width 171 height 16
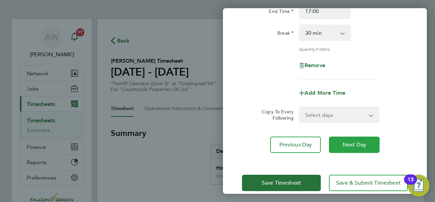
click at [350, 146] on span "Next Day" at bounding box center [354, 144] width 23 height 7
select select "30"
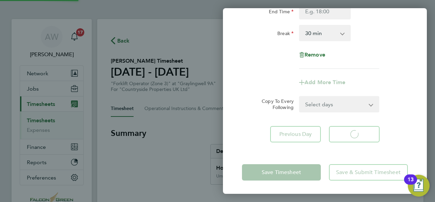
select select "30"
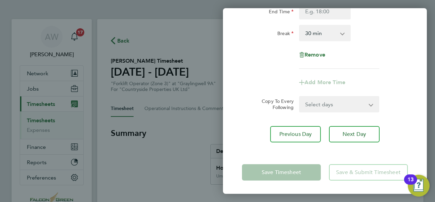
click at [393, 73] on app-timesheet-line-form-group "Rate Umbrella - 23.28 Start Time End Time Break 0 min 15 min 30 min 45 min 60 m…" at bounding box center [325, 25] width 166 height 131
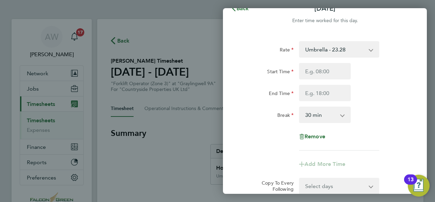
drag, startPoint x: 331, startPoint y: 63, endPoint x: 331, endPoint y: 68, distance: 5.8
click at [332, 64] on div "Rate Umbrella - 23.28 Start Time End Time Break 0 min 15 min 30 min 45 min 60 m…" at bounding box center [325, 95] width 166 height 109
click at [330, 74] on input "Start Time" at bounding box center [325, 71] width 52 height 16
type input "07:30"
click at [315, 90] on input "End Time" at bounding box center [325, 93] width 52 height 16
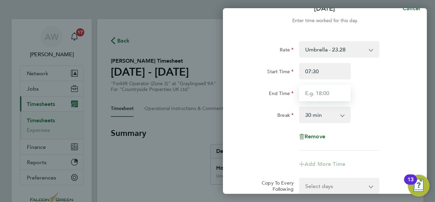
type input "17:00"
click at [372, 144] on div "Rate Umbrella - 23.28 Start Time 07:30 End Time 17:00 Break 0 min 15 min 30 min…" at bounding box center [325, 95] width 166 height 109
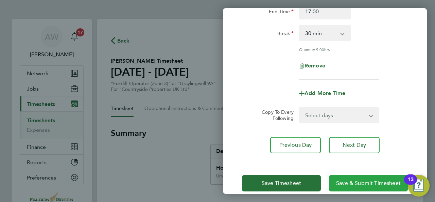
click at [352, 181] on span "Save & Submit Timesheet" at bounding box center [368, 182] width 65 height 7
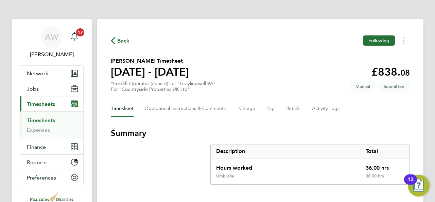
click at [42, 123] on li "Timesheets" at bounding box center [52, 122] width 51 height 10
click at [45, 121] on link "Timesheets" at bounding box center [41, 120] width 28 height 6
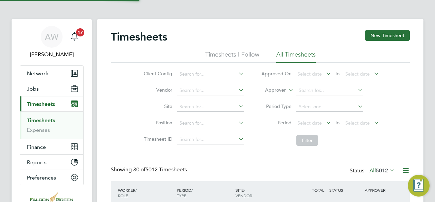
scroll to position [17, 59]
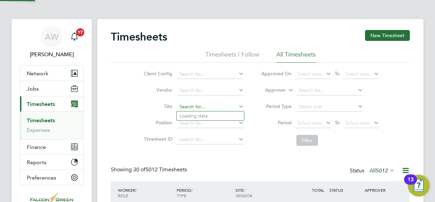
click at [209, 106] on input at bounding box center [210, 107] width 67 height 10
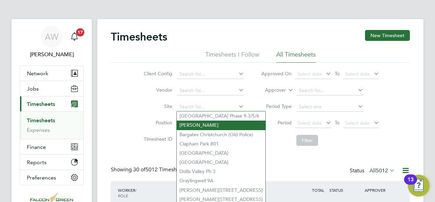
click at [197, 127] on li "[PERSON_NAME]" at bounding box center [221, 124] width 89 height 9
type input "[PERSON_NAME]"
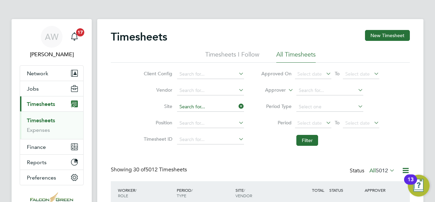
click at [222, 107] on input at bounding box center [210, 107] width 67 height 10
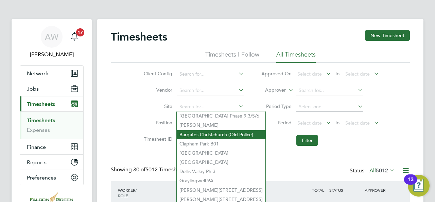
click at [201, 134] on li "Bargates Christchurch (Old Police)" at bounding box center [221, 134] width 89 height 9
type input "Bargates Christchurch (Old Police)"
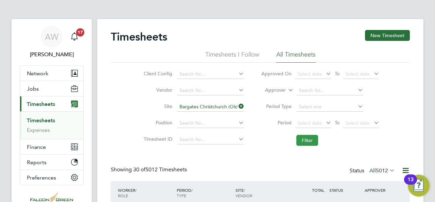
click at [308, 135] on button "Filter" at bounding box center [307, 140] width 22 height 11
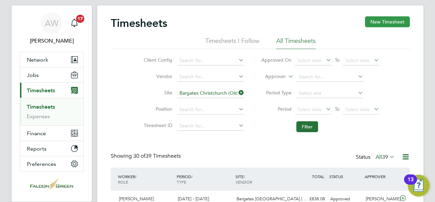
click at [390, 20] on button "New Timesheet" at bounding box center [387, 21] width 45 height 11
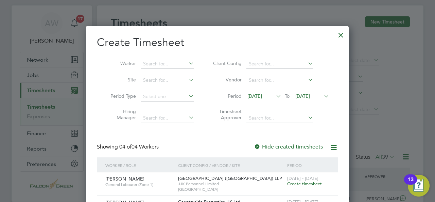
click at [275, 94] on icon at bounding box center [275, 96] width 0 height 10
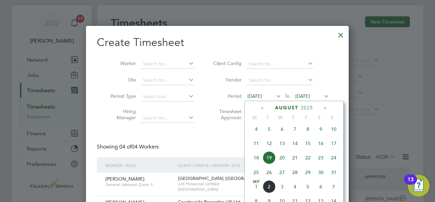
click at [258, 175] on span "25" at bounding box center [256, 172] width 13 height 13
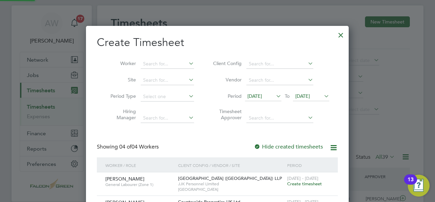
click at [310, 95] on span "[DATE]" at bounding box center [302, 96] width 15 height 6
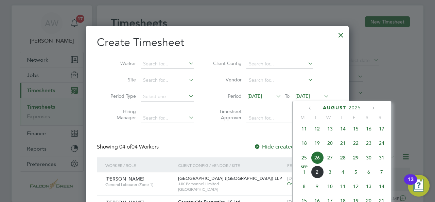
click at [383, 161] on span "31" at bounding box center [381, 157] width 13 height 13
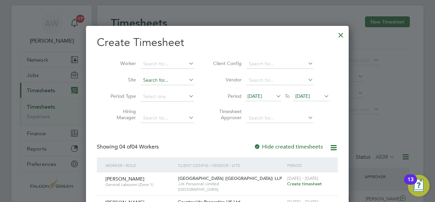
click at [175, 79] on input at bounding box center [167, 80] width 53 height 10
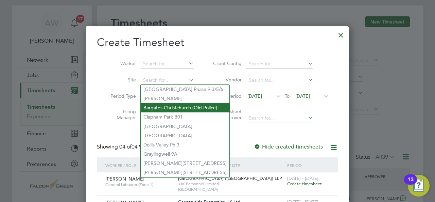
click at [159, 104] on li "Bargates Christchurch (Old Police)" at bounding box center [185, 107] width 89 height 9
type input "Bargates Christchurch (Old Police)"
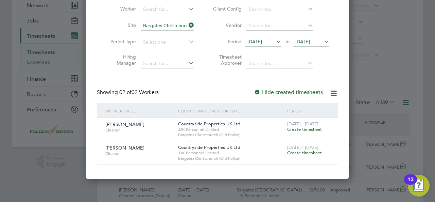
click at [362, 72] on div at bounding box center [217, 101] width 435 height 202
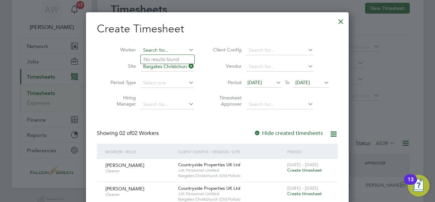
click at [168, 49] on input at bounding box center [167, 51] width 53 height 10
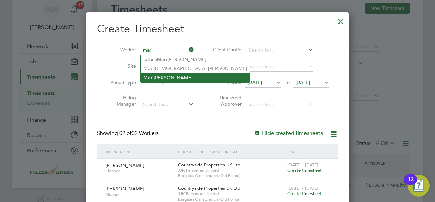
click at [169, 74] on li "Mari ah Alexander" at bounding box center [195, 77] width 109 height 9
type input "[PERSON_NAME]"
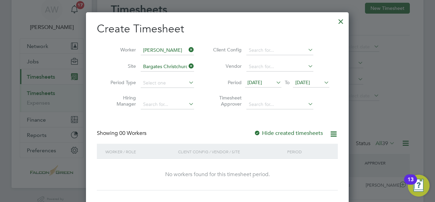
click at [341, 21] on div at bounding box center [341, 20] width 12 height 12
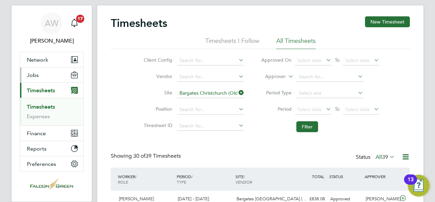
click at [38, 77] on span "Jobs" at bounding box center [33, 75] width 12 height 6
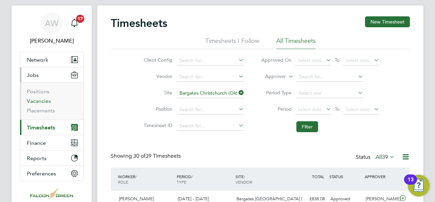
click at [45, 99] on link "Vacancies" at bounding box center [39, 101] width 24 height 6
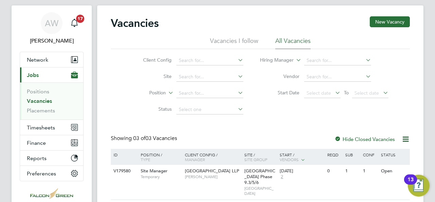
click at [237, 73] on icon at bounding box center [237, 76] width 0 height 10
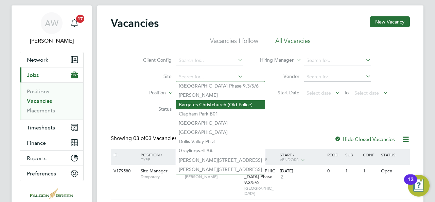
click at [202, 103] on li "Bargates Christchurch (Old Police)" at bounding box center [220, 104] width 89 height 9
type input "Bargates Christchurch (Old Police)"
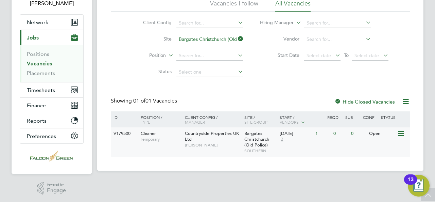
click at [347, 143] on div "V179500 Cleaner Temporary Countryside Properties UK Ltd Ben Kinchin Bargates Ch…" at bounding box center [260, 141] width 299 height 29
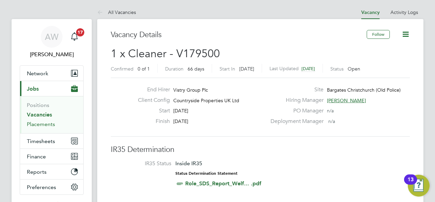
click at [47, 121] on link "Placements" at bounding box center [41, 124] width 28 height 6
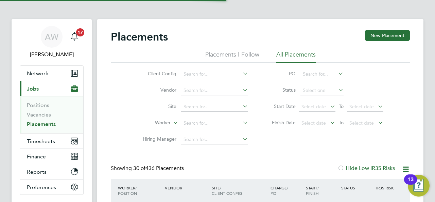
scroll to position [26, 59]
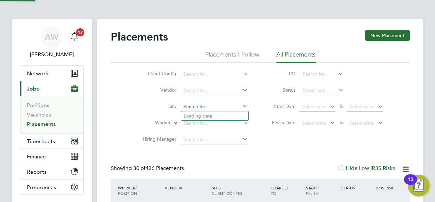
click at [200, 106] on input at bounding box center [214, 107] width 67 height 10
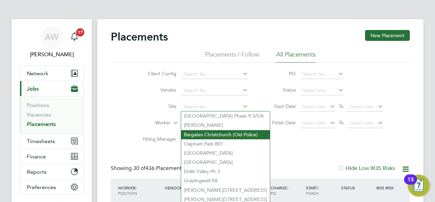
click at [205, 132] on li "Bargates Christchurch (Old Police)" at bounding box center [225, 134] width 89 height 9
type input "Bargates Christchurch (Old Police)"
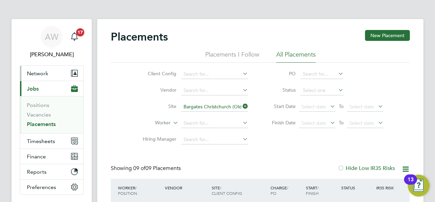
click at [47, 72] on span "Network" at bounding box center [37, 73] width 21 height 6
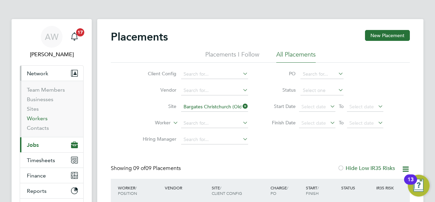
click at [41, 118] on link "Workers" at bounding box center [37, 118] width 21 height 6
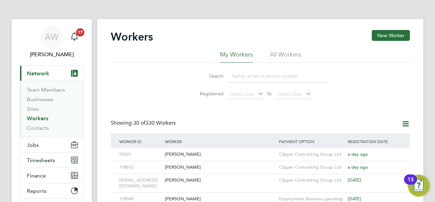
click at [239, 74] on input at bounding box center [277, 75] width 99 height 13
type input "[PERSON_NAME]"
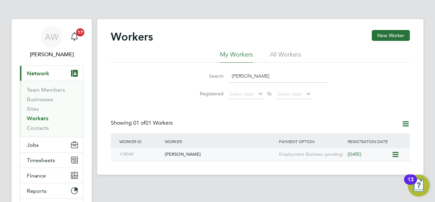
click at [187, 153] on div "[PERSON_NAME]" at bounding box center [220, 154] width 114 height 13
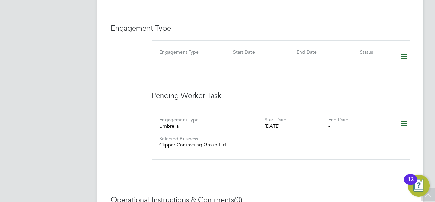
scroll to position [449, 0]
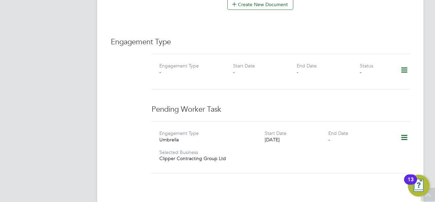
click at [403, 62] on icon at bounding box center [404, 70] width 12 height 16
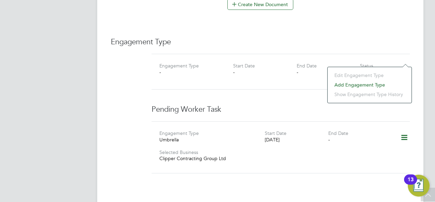
click at [367, 85] on li "Add Engagement Type" at bounding box center [369, 85] width 77 height 10
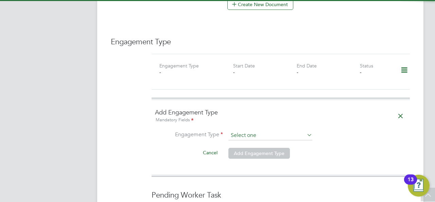
click at [287, 130] on input at bounding box center [270, 135] width 84 height 10
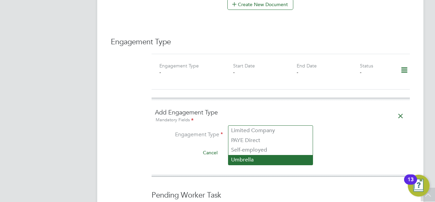
click at [246, 157] on li "Umbrella" at bounding box center [270, 160] width 84 height 10
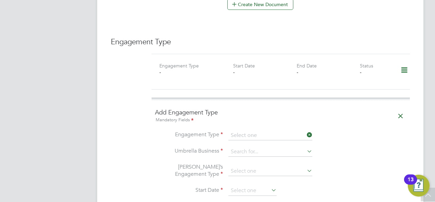
type input "Umbrella"
click at [257, 147] on input at bounding box center [270, 152] width 84 height 10
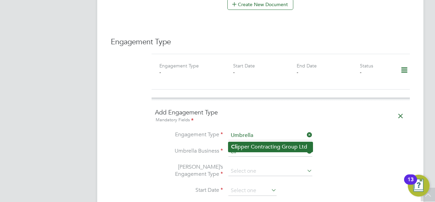
click at [262, 147] on li "Cli pper Contracting Group Ltd" at bounding box center [270, 147] width 84 height 10
type input "Clipper Contracting Group Ltd"
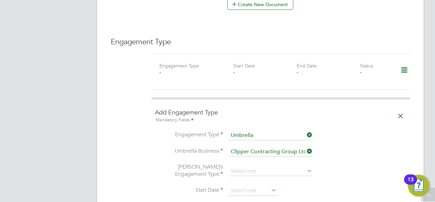
click at [385, 147] on li "Umbrella Business Clipper Contracting Group Ltd" at bounding box center [280, 155] width 251 height 16
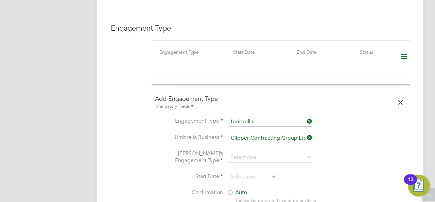
scroll to position [489, 0]
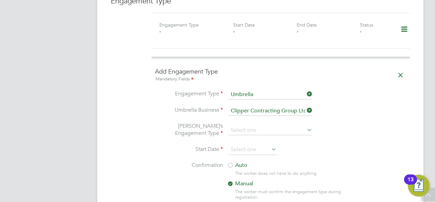
click at [306, 125] on icon at bounding box center [306, 130] width 0 height 10
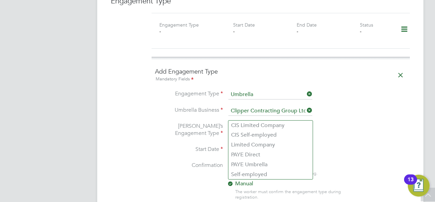
click at [241, 125] on input at bounding box center [270, 130] width 84 height 10
click at [245, 135] on li "CIS Self-employed" at bounding box center [270, 135] width 84 height 10
type input "CIS Self-employed"
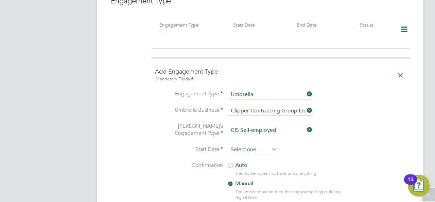
click at [236, 144] on input at bounding box center [252, 149] width 48 height 10
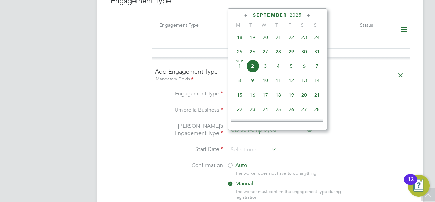
click at [241, 52] on span "25" at bounding box center [239, 51] width 13 height 13
type input "[DATE]"
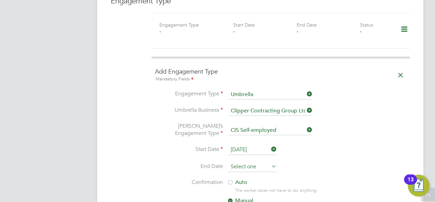
click at [266, 161] on input at bounding box center [252, 166] width 48 height 10
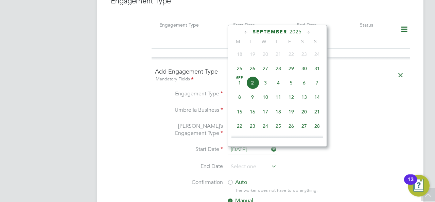
click at [309, 34] on icon at bounding box center [308, 32] width 6 height 7
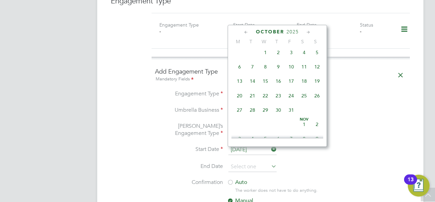
click at [308, 33] on icon at bounding box center [308, 32] width 6 height 7
click at [241, 114] on span "24" at bounding box center [239, 108] width 13 height 13
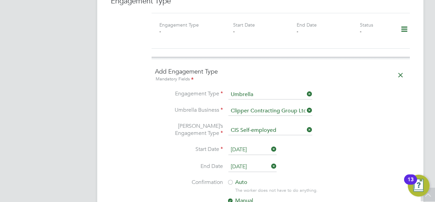
click at [359, 122] on li "Umbrella’s Engagement Type CIS Self-employed" at bounding box center [280, 133] width 251 height 22
click at [269, 161] on li "End Date 24 Nov 2025" at bounding box center [280, 169] width 251 height 17
click at [264, 161] on input "24 Nov 2025" at bounding box center [252, 166] width 48 height 10
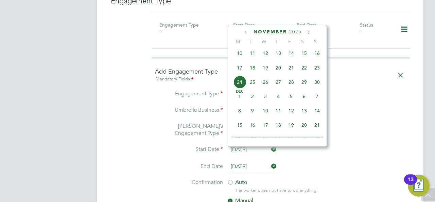
click at [310, 33] on icon at bounding box center [308, 32] width 6 height 7
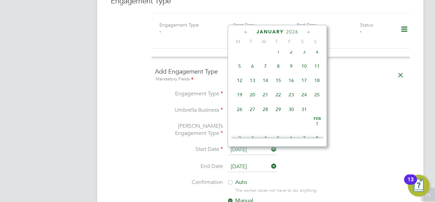
click at [310, 33] on icon at bounding box center [308, 32] width 6 height 7
click at [302, 114] on span "28" at bounding box center [304, 107] width 13 height 13
type input "28 Feb 2026"
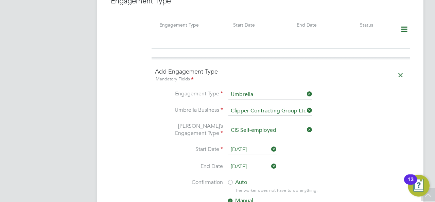
click at [377, 122] on li "Umbrella’s Engagement Type CIS Self-employed" at bounding box center [280, 133] width 251 height 22
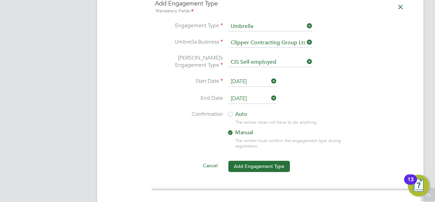
scroll to position [571, 0]
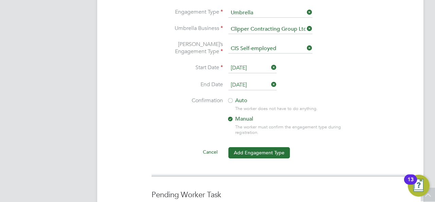
click at [232, 98] on div at bounding box center [230, 101] width 7 height 7
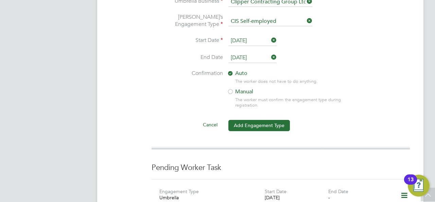
scroll to position [612, 0]
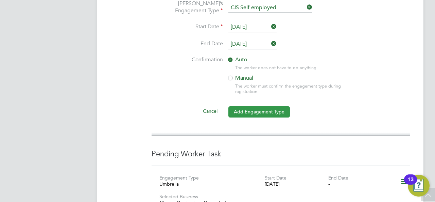
click at [268, 106] on button "Add Engagement Type" at bounding box center [259, 111] width 62 height 11
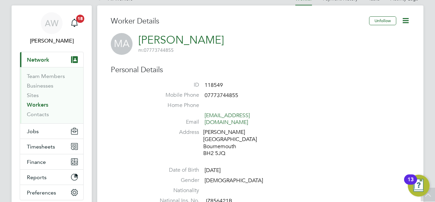
scroll to position [0, 0]
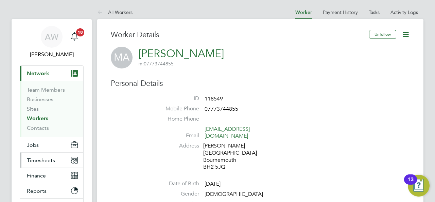
click at [52, 159] on span "Timesheets" at bounding box center [41, 160] width 28 height 6
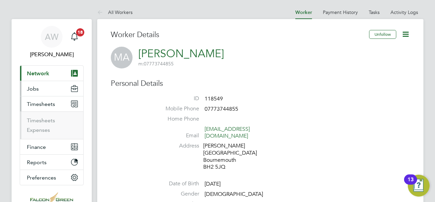
click at [39, 92] on button "Jobs" at bounding box center [51, 88] width 63 height 15
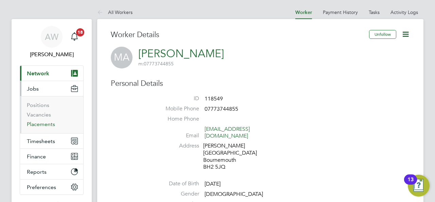
click at [43, 123] on link "Placements" at bounding box center [41, 124] width 28 height 6
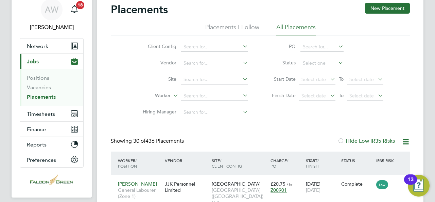
click at [241, 77] on icon at bounding box center [241, 79] width 0 height 10
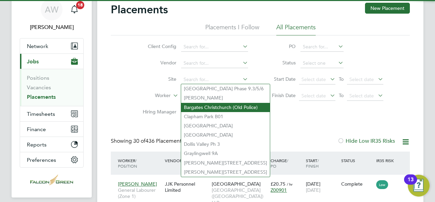
click at [214, 104] on li "Bargates Christchurch (Old Police)" at bounding box center [225, 107] width 89 height 9
type input "Bargates Christchurch (Old Police)"
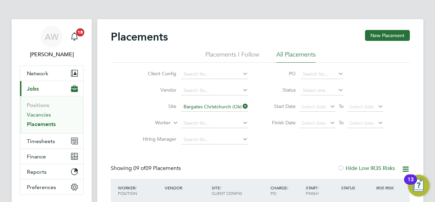
click at [40, 115] on link "Vacancies" at bounding box center [39, 114] width 24 height 6
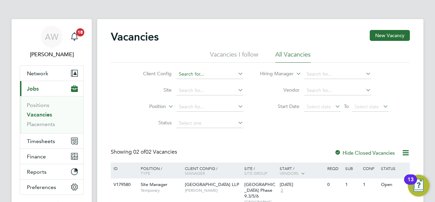
click at [188, 73] on input at bounding box center [209, 74] width 67 height 10
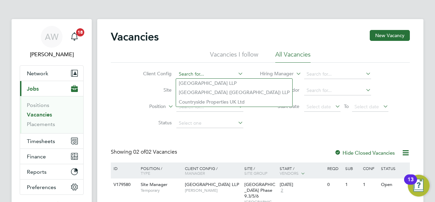
paste input "V179500."
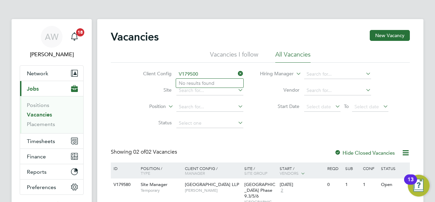
type input "V179500"
click at [254, 134] on div "Vacancies New Vacancy Vacancies I follow All Vacancies Client Config V179500 Si…" at bounding box center [260, 136] width 299 height 213
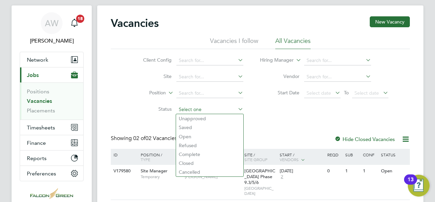
click at [188, 106] on input at bounding box center [209, 110] width 67 height 10
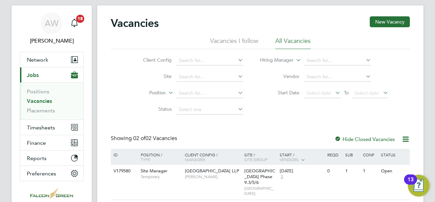
drag, startPoint x: 150, startPoint y: 135, endPoint x: 168, endPoint y: 103, distance: 36.2
click at [151, 134] on div "Vacancies New Vacancy Vacancies I follow All Vacancies Client Config Site Posit…" at bounding box center [260, 122] width 299 height 213
click at [188, 93] on input at bounding box center [209, 93] width 67 height 10
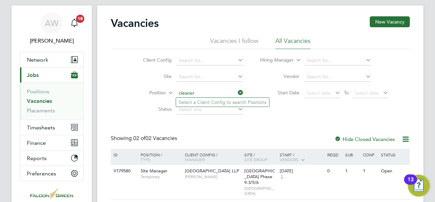
type input "cleaner"
click at [214, 124] on div "Vacancies New Vacancy Vacancies I follow All Vacancies Client Config Site Posit…" at bounding box center [260, 122] width 299 height 213
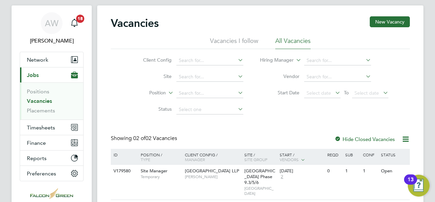
click at [292, 127] on div "Vacancies New Vacancy Vacancies I follow All Vacancies Client Config Site Posit…" at bounding box center [260, 122] width 299 height 213
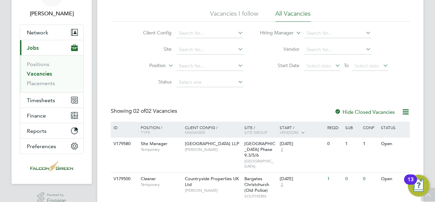
scroll to position [54, 0]
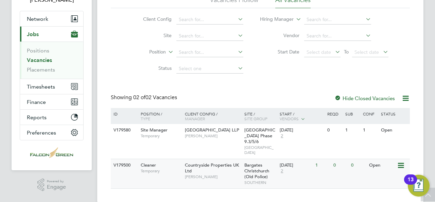
click at [163, 159] on div "Cleaner Temporary" at bounding box center [160, 168] width 48 height 18
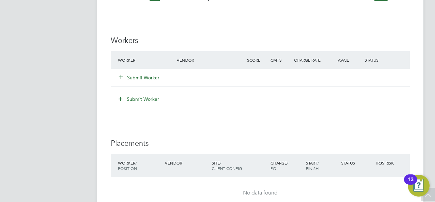
scroll to position [476, 0]
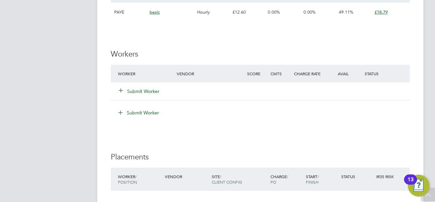
click at [151, 89] on button "Submit Worker" at bounding box center [139, 91] width 41 height 7
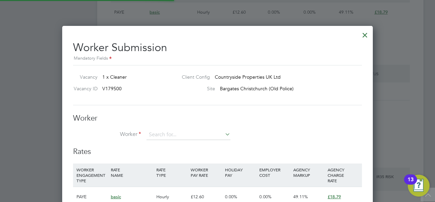
scroll to position [411, 311]
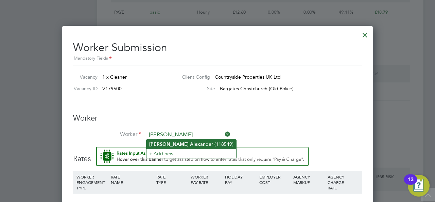
click at [186, 139] on li "[PERSON_NAME] der (118549)" at bounding box center [191, 143] width 90 height 9
type input "[PERSON_NAME] (118549)"
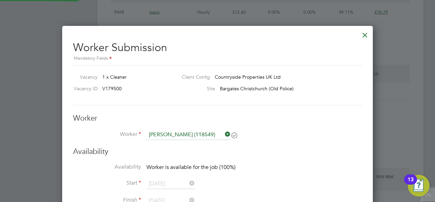
scroll to position [558, 311]
click at [315, 140] on li "Worker [PERSON_NAME] (118549)" at bounding box center [217, 137] width 289 height 17
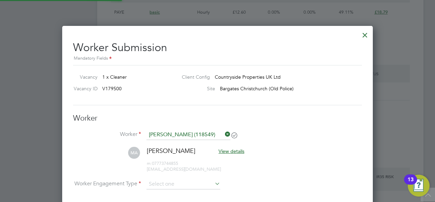
scroll to position [569, 311]
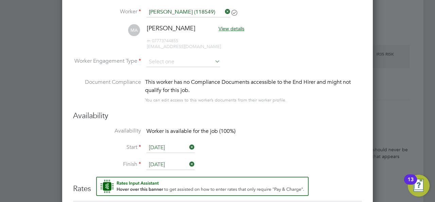
click at [182, 160] on input "[DATE]" at bounding box center [170, 164] width 48 height 10
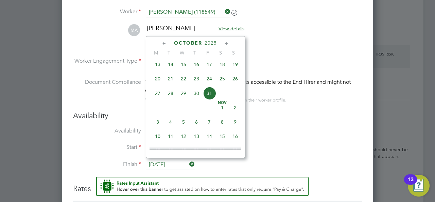
click at [227, 47] on icon at bounding box center [226, 43] width 6 height 7
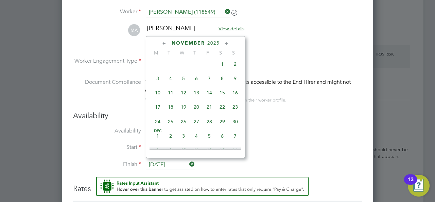
click at [227, 47] on icon at bounding box center [226, 43] width 6 height 7
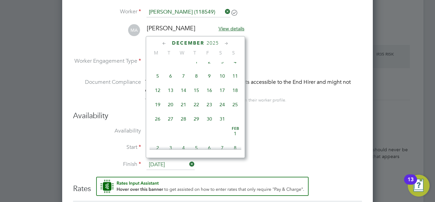
click at [227, 47] on icon at bounding box center [226, 43] width 6 height 7
click at [234, 123] on span "29" at bounding box center [235, 116] width 13 height 13
type input "[DATE]"
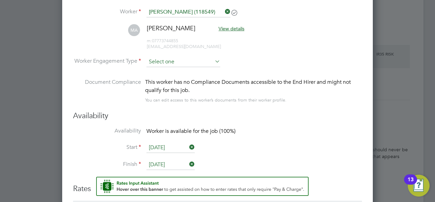
click at [196, 60] on input at bounding box center [183, 62] width 74 height 10
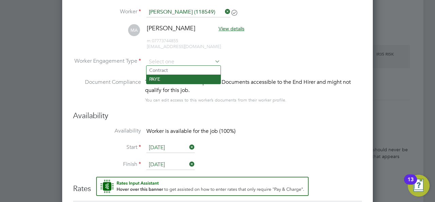
click at [177, 78] on li "PAYE" at bounding box center [183, 78] width 74 height 9
type input "PAYE"
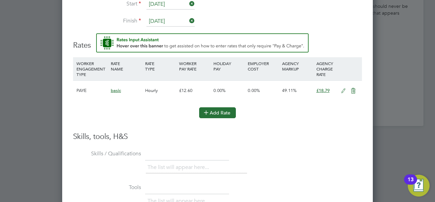
click at [216, 109] on button "Add Rate" at bounding box center [217, 112] width 37 height 11
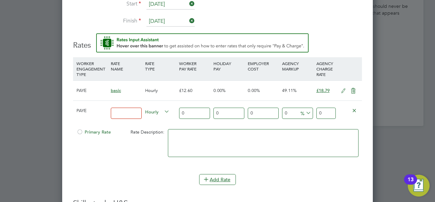
click at [290, 109] on input "0" at bounding box center [297, 112] width 31 height 11
click at [322, 110] on input "0" at bounding box center [325, 112] width 19 height 11
click at [188, 113] on input "0" at bounding box center [194, 112] width 31 height 11
type input "1"
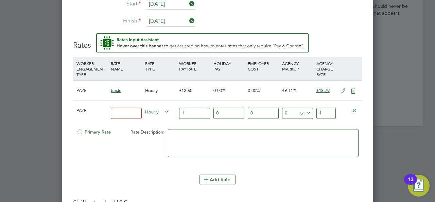
type input "16"
type input "16.3"
type input "16.33"
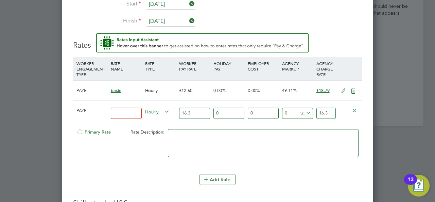
type input "16.33"
drag, startPoint x: 328, startPoint y: 112, endPoint x: 311, endPoint y: 110, distance: 16.7
click at [311, 110] on div "PAYE Hourly 16.33 0 n/a 0 n/a 0 0 % 16.33" at bounding box center [217, 112] width 289 height 25
type input "-93.87630128597672"
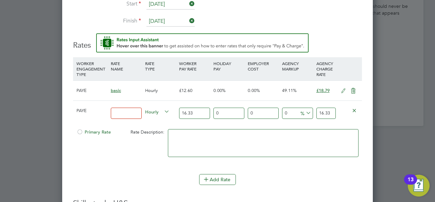
type input "1"
type input "10.22657685241886"
type input "18"
type input "15.125535823637478"
type input "18.8"
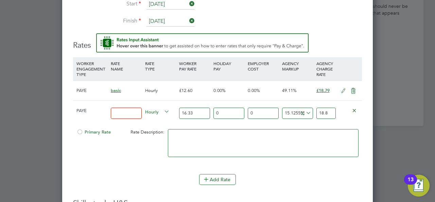
type input "15.61543172075934"
type input "18.88"
click at [126, 108] on input at bounding box center [126, 112] width 31 height 11
type input "c"
type input "Cleaner"
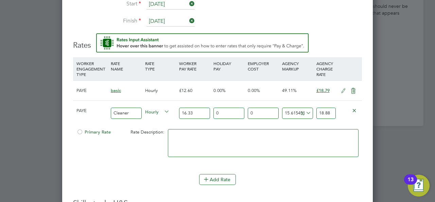
click at [126, 160] on div "Primary Rate Rate Description:" at bounding box center [217, 145] width 289 height 41
click at [229, 181] on button "Add Rate" at bounding box center [217, 179] width 37 height 11
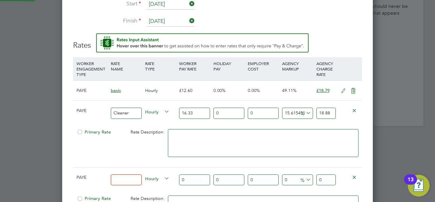
scroll to position [719, 311]
click at [352, 175] on icon at bounding box center [354, 176] width 5 height 5
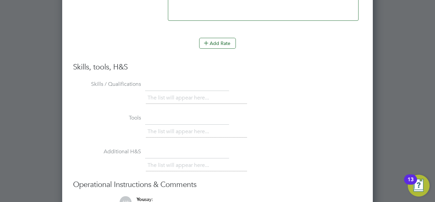
scroll to position [952, 0]
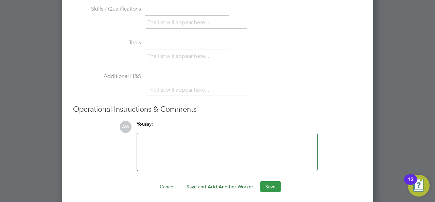
click at [270, 181] on button "Save" at bounding box center [270, 186] width 21 height 11
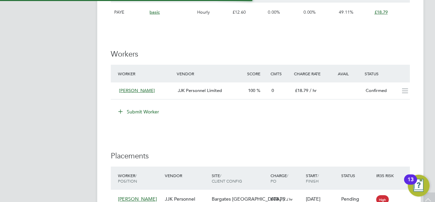
scroll to position [19, 47]
click at [401, 90] on icon at bounding box center [405, 90] width 8 height 5
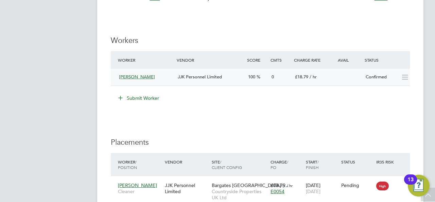
scroll to position [544, 0]
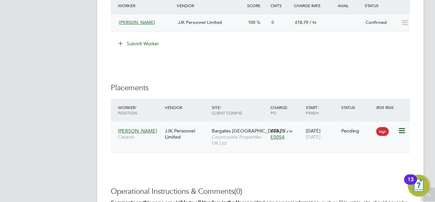
click at [405, 128] on icon at bounding box center [401, 130] width 7 height 8
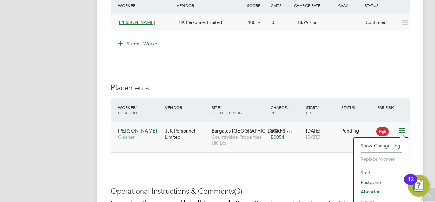
click at [370, 170] on li "Start" at bounding box center [381, 173] width 48 height 10
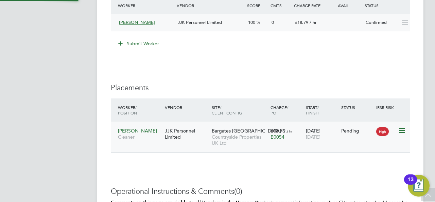
type input "[PERSON_NAME]"
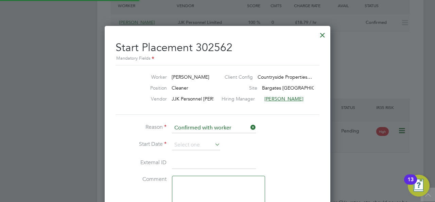
scroll to position [3, 3]
click at [213, 140] on icon at bounding box center [213, 144] width 0 height 10
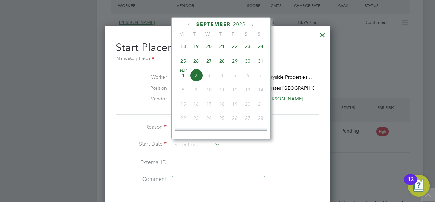
click at [185, 64] on span "25" at bounding box center [183, 60] width 13 height 13
type input "[DATE]"
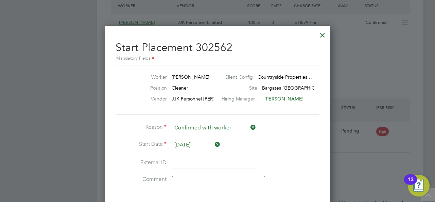
click at [243, 158] on input at bounding box center [214, 163] width 84 height 12
click at [304, 157] on li "External ID" at bounding box center [218, 166] width 204 height 19
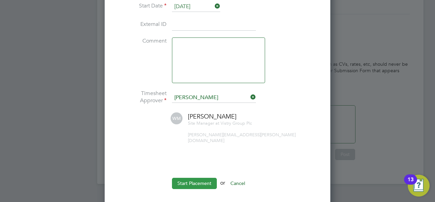
click at [200, 177] on button "Start Placement" at bounding box center [194, 182] width 45 height 11
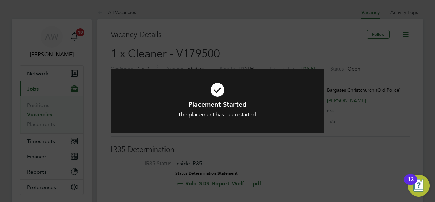
click at [45, 139] on div "Placement Started The placement has been started. Cancel Okay" at bounding box center [217, 101] width 435 height 202
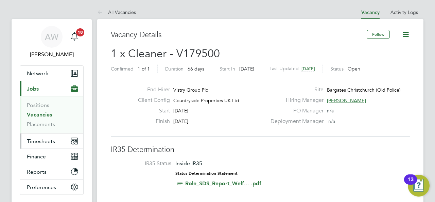
click at [45, 139] on span "Timesheets" at bounding box center [41, 141] width 28 height 6
click at [48, 139] on span "Timesheets" at bounding box center [41, 141] width 28 height 6
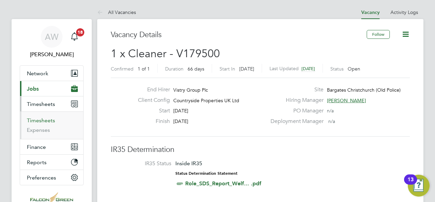
click at [48, 120] on link "Timesheets" at bounding box center [41, 120] width 28 height 6
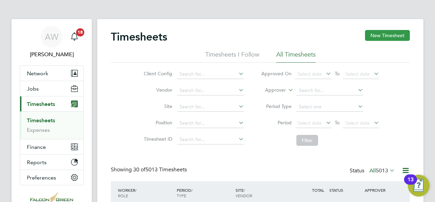
click at [373, 37] on button "New Timesheet" at bounding box center [387, 35] width 45 height 11
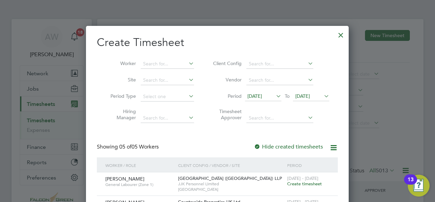
click at [262, 94] on span "19 Aug 2025" at bounding box center [254, 96] width 15 height 6
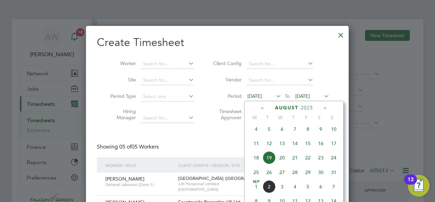
click at [332, 160] on span "24" at bounding box center [333, 157] width 13 height 13
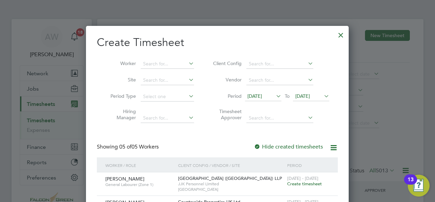
click at [309, 94] on span "26 Aug 2025" at bounding box center [302, 96] width 15 height 6
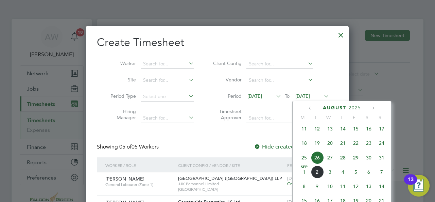
click at [383, 161] on span "31" at bounding box center [381, 157] width 13 height 13
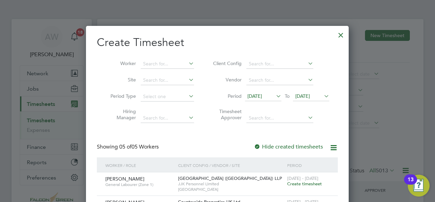
click at [155, 85] on li "Site" at bounding box center [150, 80] width 106 height 16
click at [152, 82] on input at bounding box center [167, 80] width 53 height 10
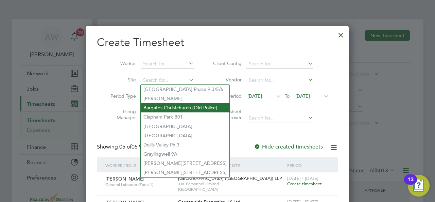
click at [158, 108] on li "Bargates Christchurch (Old Police)" at bounding box center [185, 107] width 89 height 9
type input "Bargates Christchurch (Old Police)"
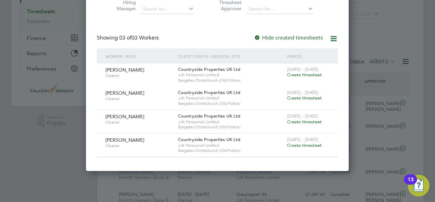
click at [312, 145] on span "Create timesheet" at bounding box center [304, 145] width 35 height 6
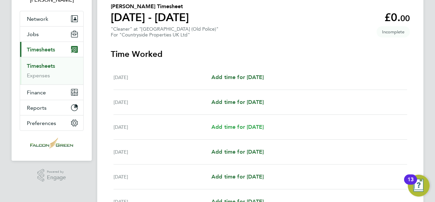
click at [264, 129] on span "Add time for Wed 27 Aug" at bounding box center [237, 126] width 52 height 6
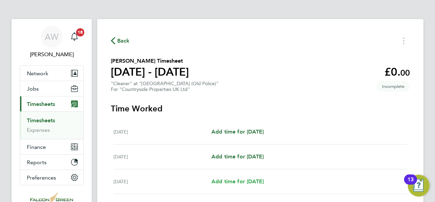
select select "30"
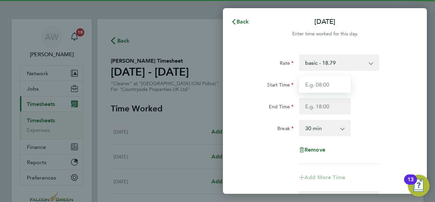
click at [332, 84] on input "Start Time" at bounding box center [325, 84] width 52 height 16
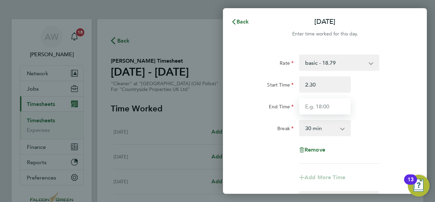
type input "02:30"
click at [320, 110] on input "End Time" at bounding box center [325, 106] width 52 height 16
drag, startPoint x: 320, startPoint y: 110, endPoint x: 292, endPoint y: 108, distance: 28.0
click at [292, 108] on div "End Time 5.00" at bounding box center [324, 106] width 171 height 16
type input "17:00"
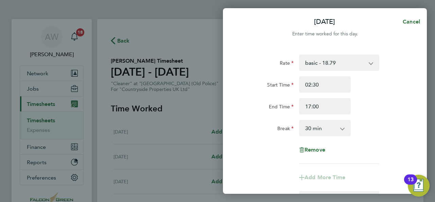
click at [396, 124] on div "Break 0 min 15 min 30 min 45 min 60 min 75 min 90 min" at bounding box center [324, 128] width 171 height 16
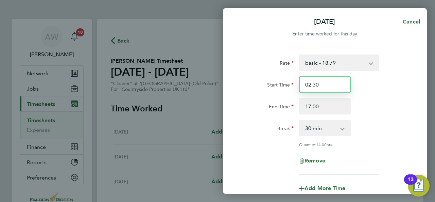
drag, startPoint x: 321, startPoint y: 87, endPoint x: 297, endPoint y: 86, distance: 24.5
click at [297, 86] on div "02:30" at bounding box center [324, 84] width 57 height 16
type input "14:30"
click at [370, 126] on div "Break 0 min 15 min 30 min 45 min 60 min 75 min 90 min" at bounding box center [324, 128] width 171 height 16
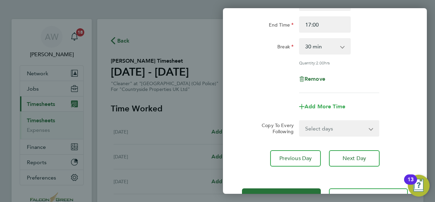
click at [321, 107] on span "Add More Time" at bounding box center [324, 106] width 41 height 6
select select "null"
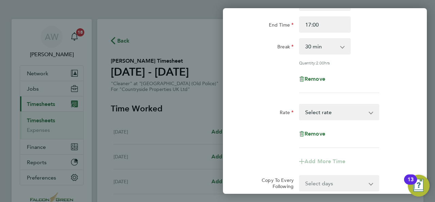
click at [324, 111] on select "Cleaner - 18.88 basic - 18.79 Select rate" at bounding box center [335, 111] width 71 height 15
click at [368, 88] on div "Rate basic - 18.79 Cleaner - 18.88 Start Time 14:30 End Time 17:00 Break 0 min …" at bounding box center [325, 33] width 166 height 120
click at [317, 132] on span "Remove" at bounding box center [314, 133] width 21 height 6
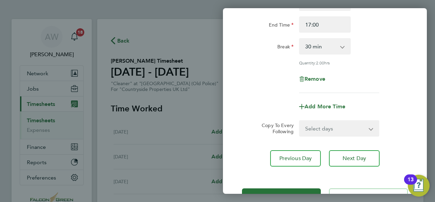
click at [319, 129] on select "Select days Day Weekday (Mon-Fri) Weekend (Sat-Sun) Thursday Friday Saturday Su…" at bounding box center [335, 128] width 71 height 15
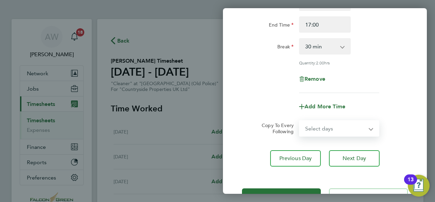
select select "THU"
click at [300, 121] on select "Select days Day Weekday (Mon-Fri) Weekend (Sat-Sun) Thursday Friday Saturday Su…" at bounding box center [335, 128] width 71 height 15
select select "2025-08-31"
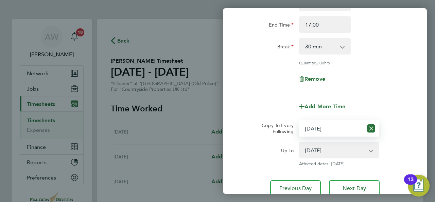
click at [400, 159] on div "Up to 28 Aug 2025 29 Aug 2025 30 Aug 2025 31 Aug 2025 Affected dates: 28 Aug 20…" at bounding box center [324, 154] width 171 height 24
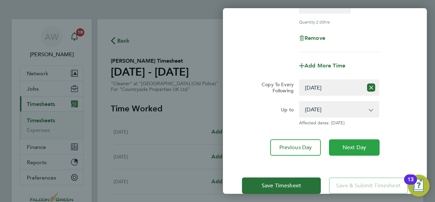
click at [353, 145] on span "Next Day" at bounding box center [354, 147] width 23 height 7
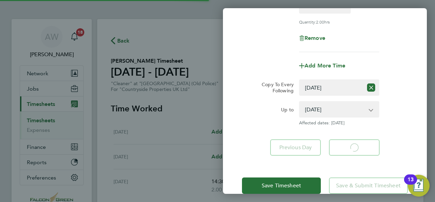
select select "30"
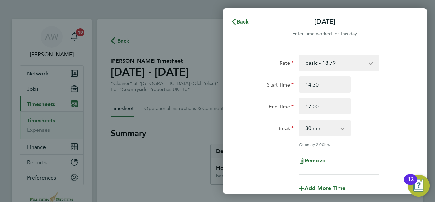
click at [380, 139] on div "Rate basic - 18.79 Cleaner - 18.88 Start Time 14:30 End Time 17:00 Break 0 min …" at bounding box center [325, 114] width 166 height 120
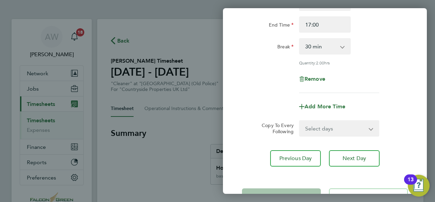
scroll to position [95, 0]
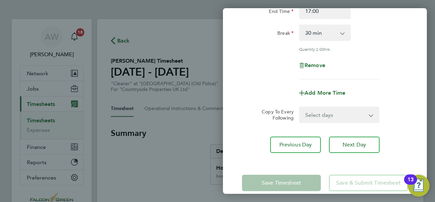
click at [332, 118] on select "Select days Day Weekend (Sat-Sun) Friday Saturday Sunday" at bounding box center [335, 114] width 71 height 15
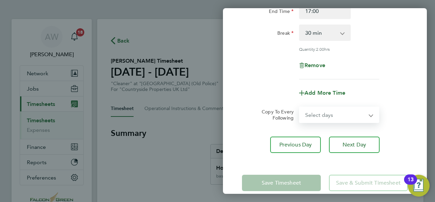
select select "FRI"
click at [300, 107] on select "Select days Day Weekend (Sat-Sun) Friday Saturday Sunday" at bounding box center [335, 114] width 71 height 15
select select "2025-08-31"
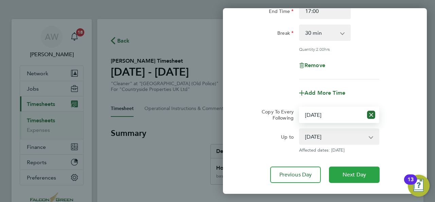
click at [348, 171] on span "Next Day" at bounding box center [354, 174] width 23 height 7
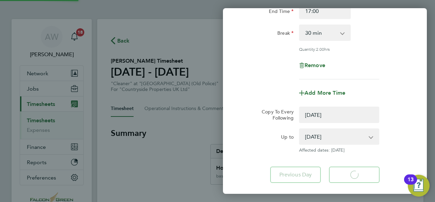
select select "0: null"
select select "30"
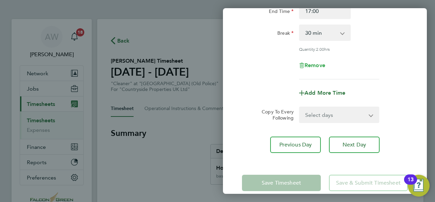
click at [310, 63] on span "Remove" at bounding box center [314, 65] width 21 height 6
select select "null"
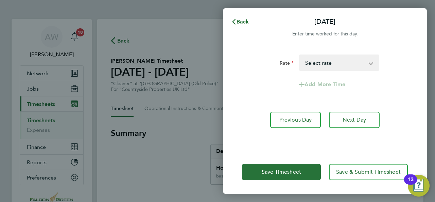
click at [320, 65] on select "Cleaner - 18.88 basic - 18.79 Select rate" at bounding box center [335, 62] width 71 height 15
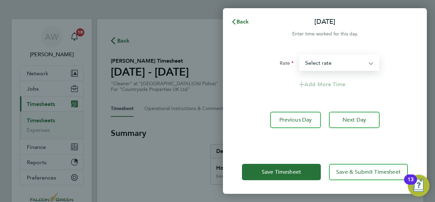
click at [270, 89] on div "Add More Time" at bounding box center [324, 84] width 171 height 16
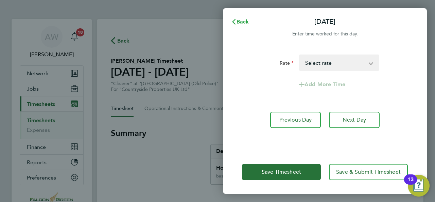
click at [243, 22] on span "Back" at bounding box center [243, 21] width 13 height 6
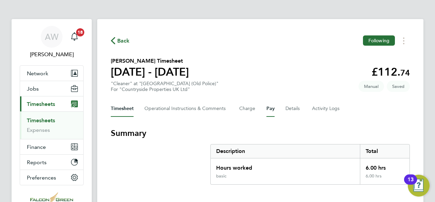
click at [272, 108] on button "Pay" at bounding box center [270, 108] width 8 height 16
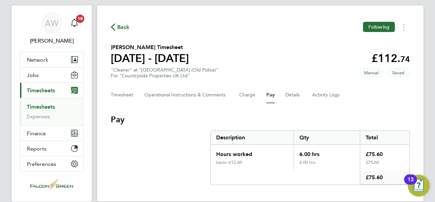
scroll to position [41, 0]
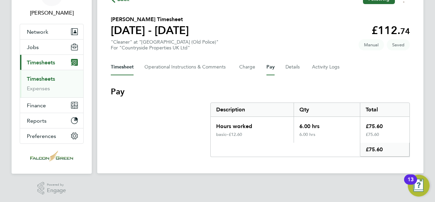
click at [114, 66] on button "Timesheet" at bounding box center [122, 67] width 23 height 16
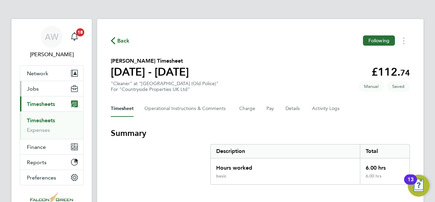
click at [33, 87] on span "Jobs" at bounding box center [33, 88] width 12 height 6
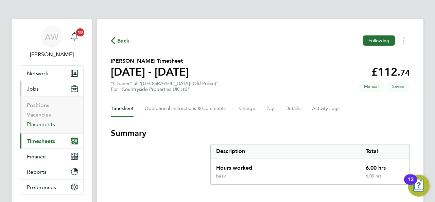
click at [42, 123] on link "Placements" at bounding box center [41, 124] width 28 height 6
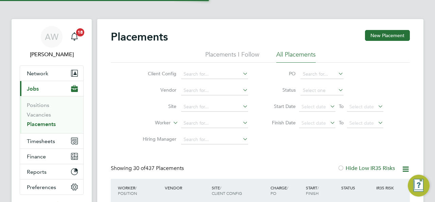
scroll to position [26, 59]
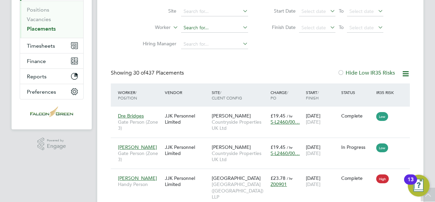
click at [201, 32] on li "Worker" at bounding box center [193, 28] width 128 height 16
click at [196, 29] on input at bounding box center [214, 28] width 67 height 10
type input "a"
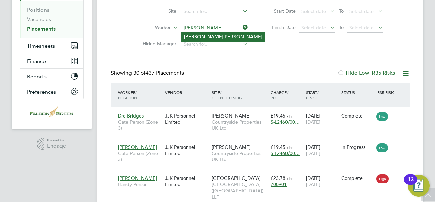
click at [206, 36] on li "Mariah Alexander" at bounding box center [223, 36] width 84 height 9
type input "[PERSON_NAME]"
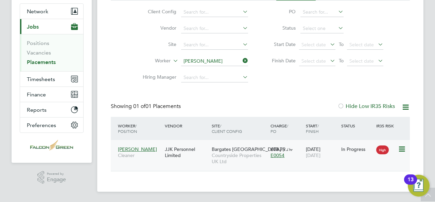
click at [245, 144] on div "Bargates Christchurch (… Countryside Properties UK Ltd" at bounding box center [239, 154] width 59 height 25
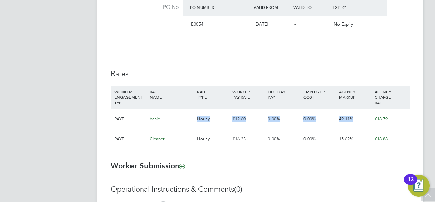
drag, startPoint x: 393, startPoint y: 116, endPoint x: 142, endPoint y: 117, distance: 251.5
click at [141, 117] on div "PAYE basic Hourly £12.60 0.00% 0.00% 49.11% £18.79" at bounding box center [260, 118] width 299 height 20
click at [203, 151] on li "WORKER ENGAGEMENT TYPE RATE NAME RATE TYPE WORKER PAY RATE HOLIDAY PAY EMPLOYER…" at bounding box center [260, 120] width 299 height 70
drag, startPoint x: 392, startPoint y: 116, endPoint x: 141, endPoint y: 113, distance: 251.2
click at [141, 113] on div "PAYE basic Hourly £12.60 0.00% 0.00% 49.11% £18.79" at bounding box center [260, 118] width 299 height 20
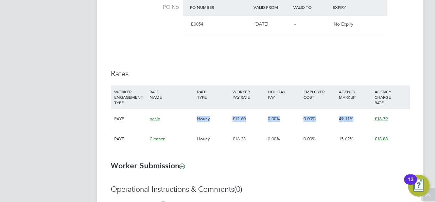
click at [157, 138] on span "Cleaner" at bounding box center [157, 139] width 15 height 6
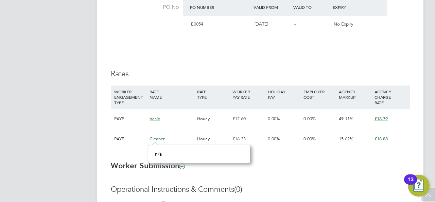
click at [354, 159] on ng-form "Placement IR35 Determination IR35 Status Inside IR35 Status Determination State…" at bounding box center [260, 10] width 299 height 543
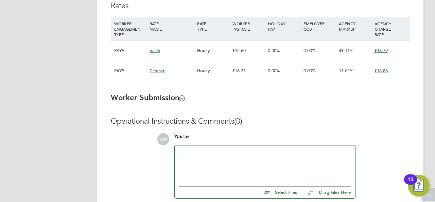
click at [276, 173] on div at bounding box center [265, 163] width 172 height 29
click at [385, 127] on div "Operational Instructions & Comments (0) AW You say: Select Files Drag Files Her…" at bounding box center [260, 165] width 299 height 98
